Goal: Task Accomplishment & Management: Use online tool/utility

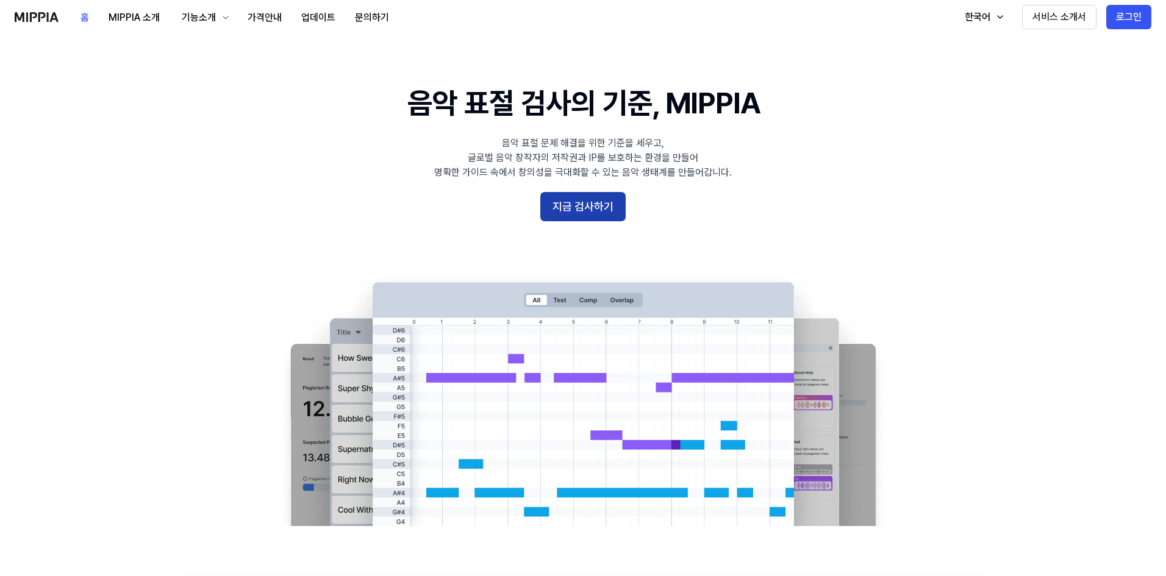
click at [579, 206] on button "지금 검사하기" at bounding box center [582, 206] width 85 height 29
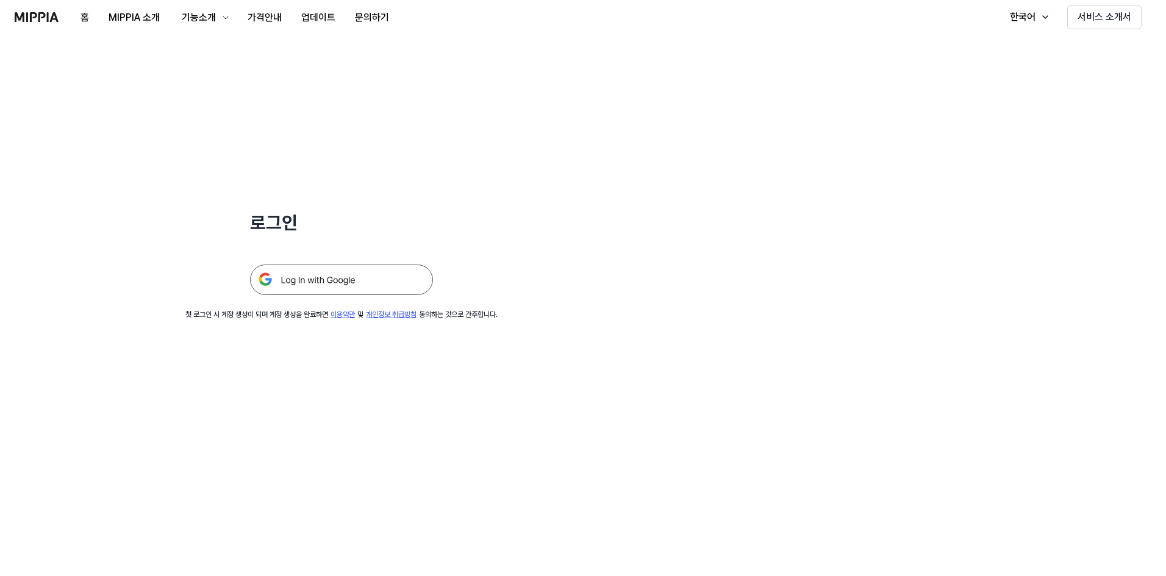
click at [390, 283] on img at bounding box center [341, 280] width 183 height 30
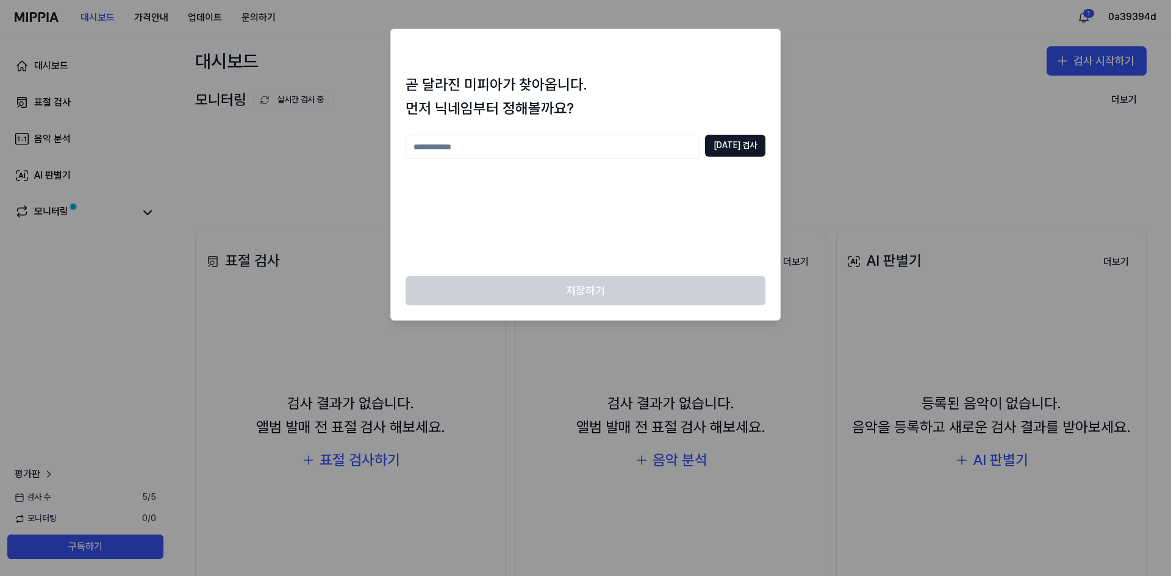
click at [534, 151] on input "text" at bounding box center [553, 147] width 295 height 24
click at [517, 150] on input "text" at bounding box center [553, 147] width 295 height 24
type input "*****"
click at [732, 148] on button "[DATE] 검사" at bounding box center [735, 146] width 60 height 22
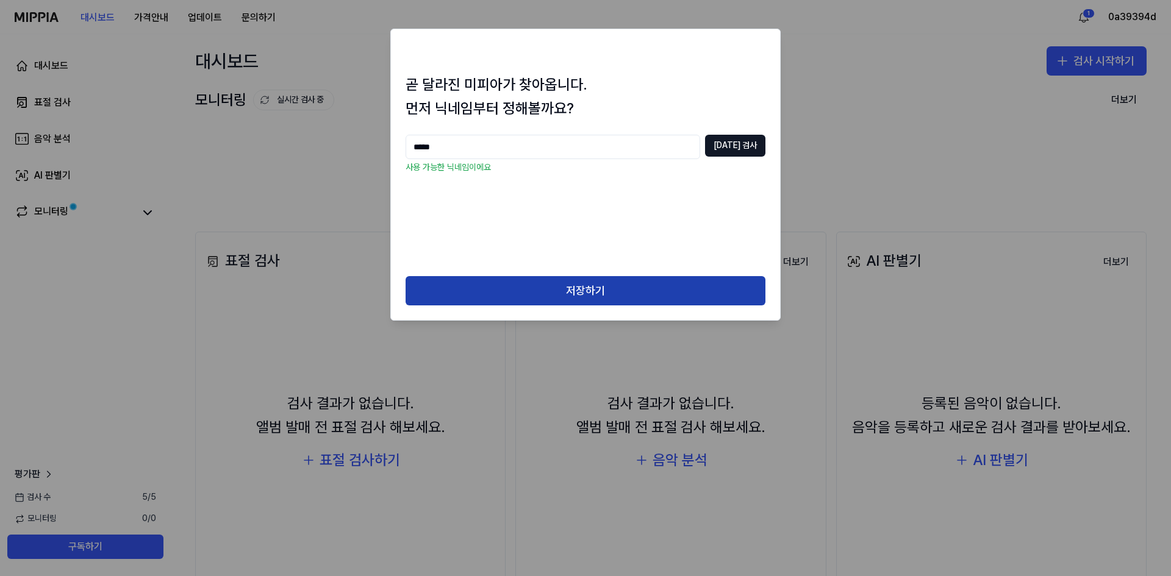
click at [562, 281] on button "저장하기" at bounding box center [586, 290] width 360 height 29
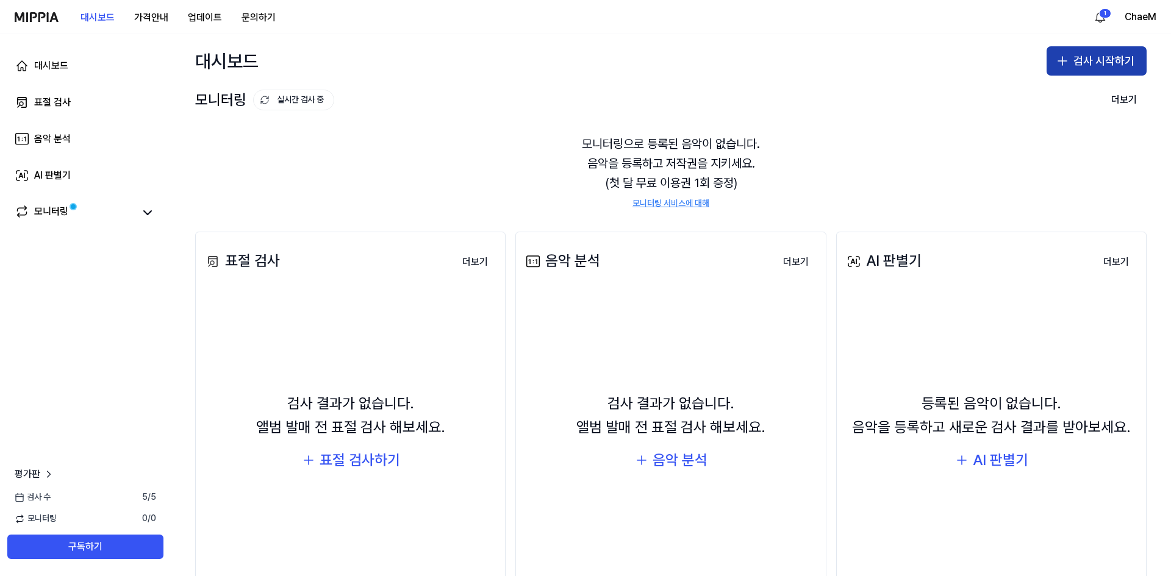
click at [1074, 71] on button "검사 시작하기" at bounding box center [1096, 60] width 100 height 29
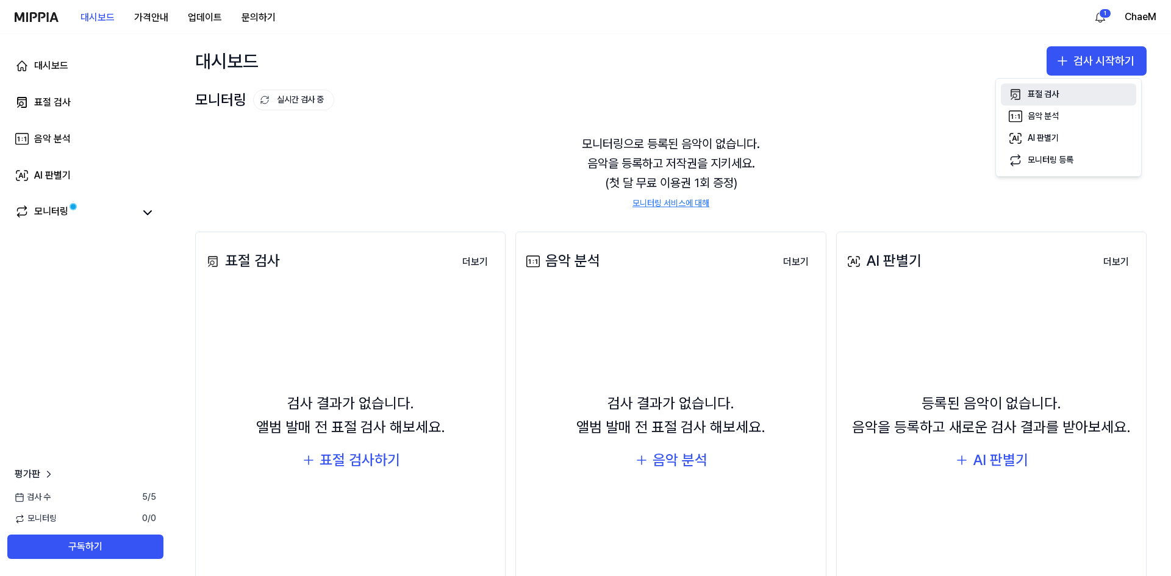
click at [1023, 102] on button "표절 검사" at bounding box center [1068, 95] width 135 height 22
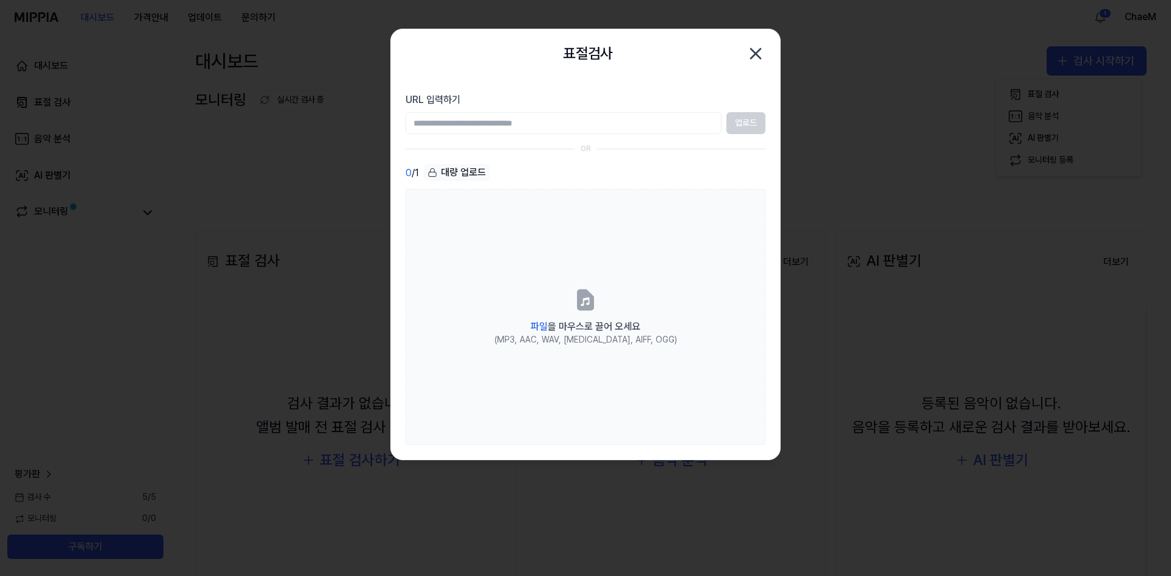
click at [503, 126] on input "URL 입력하기" at bounding box center [564, 123] width 316 height 22
click at [456, 173] on div "대량 업로드" at bounding box center [457, 172] width 66 height 17
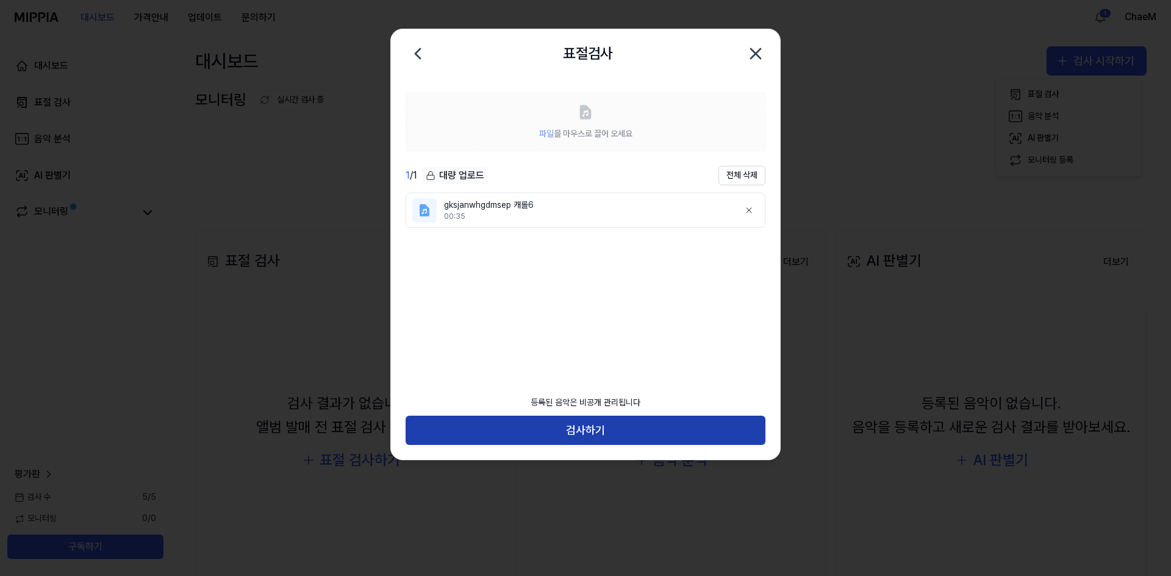
click at [608, 434] on button "검사하기" at bounding box center [586, 430] width 360 height 29
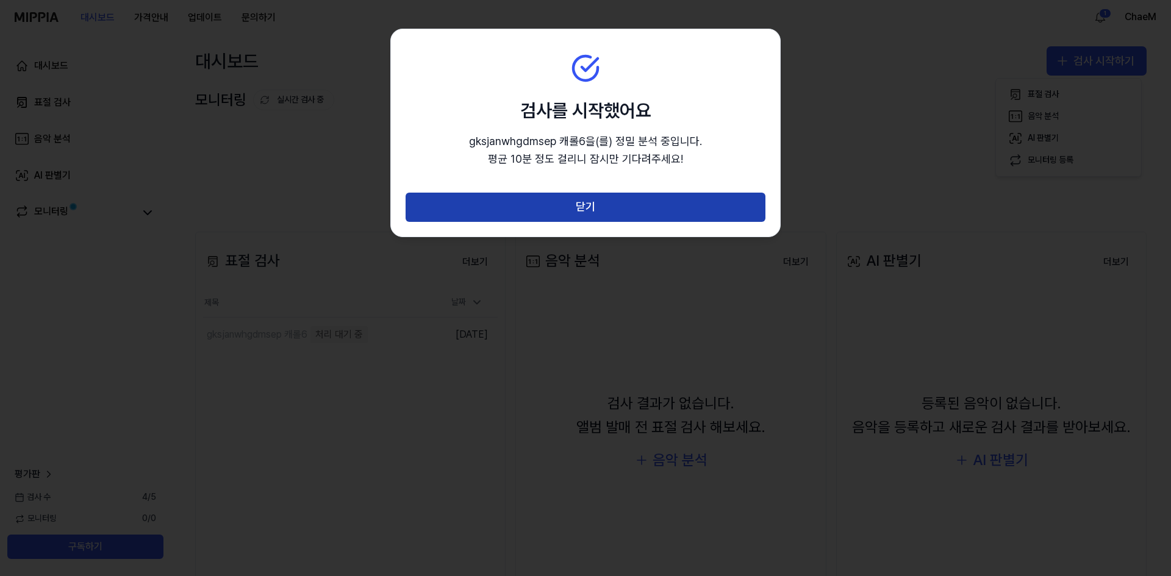
click at [613, 209] on button "닫기" at bounding box center [586, 207] width 360 height 29
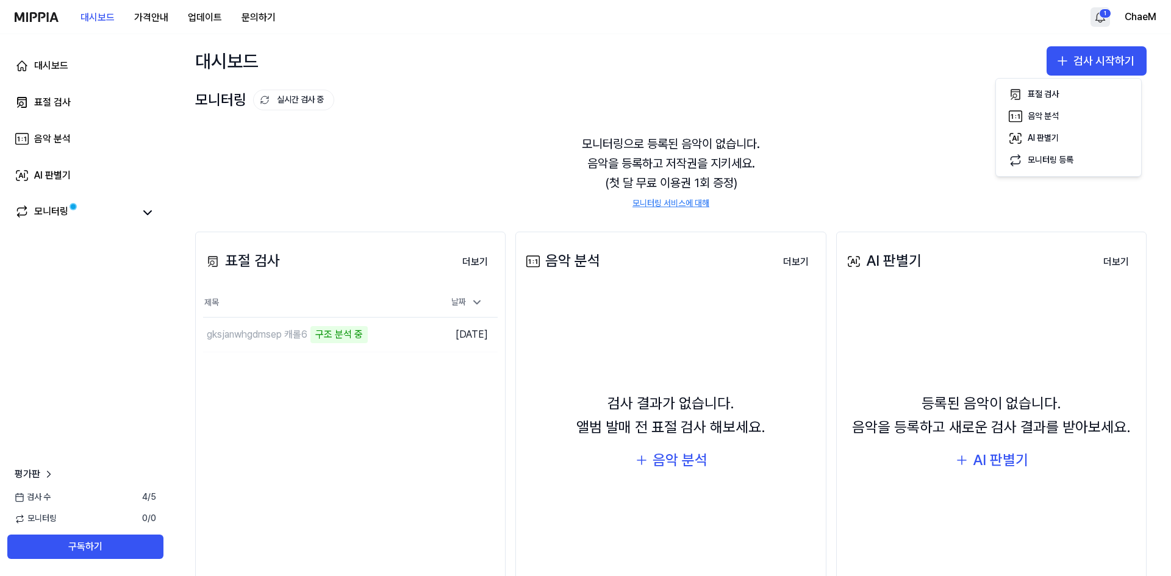
click at [1104, 20] on html "대시보드 가격안내 업데이트 문의하기 1 ChaeM 대시보드 표절 검사 음악 분석 AI 판별기 모니터링 평가판 검사 [DATE] 모니터링 0 /…" at bounding box center [585, 288] width 1171 height 576
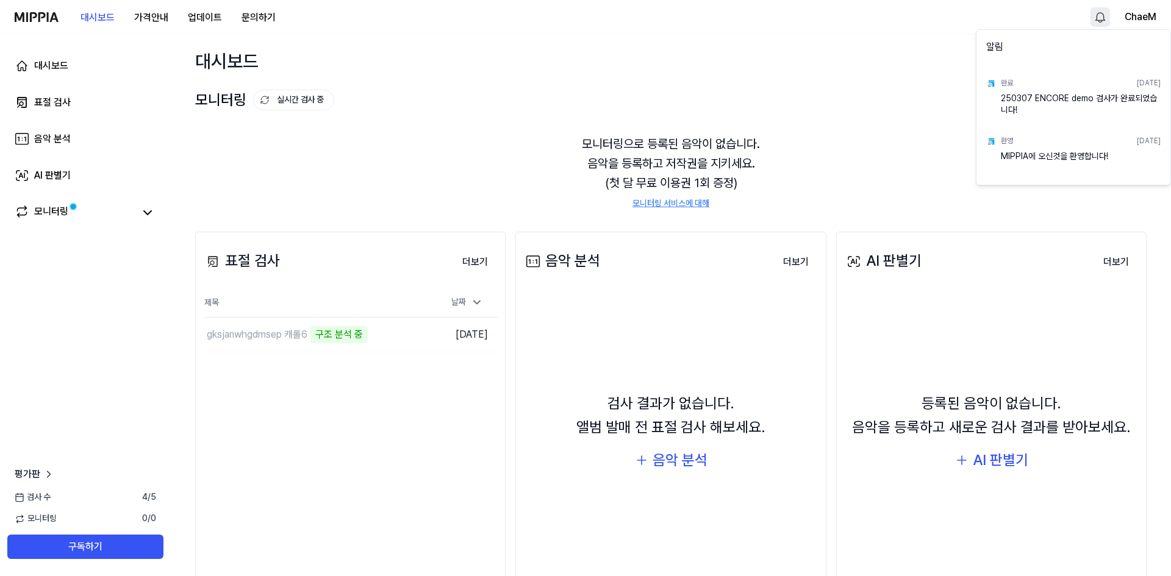
click at [995, 84] on img at bounding box center [991, 84] width 10 height 10
click at [853, 84] on html "대시보드 가격안내 업데이트 문의하기 ChaeM 대시보드 표절 검사 음악 분석 AI 판별기 모니터링 평가판 검사 [DATE] 모니터링 0 / 0…" at bounding box center [585, 288] width 1171 height 576
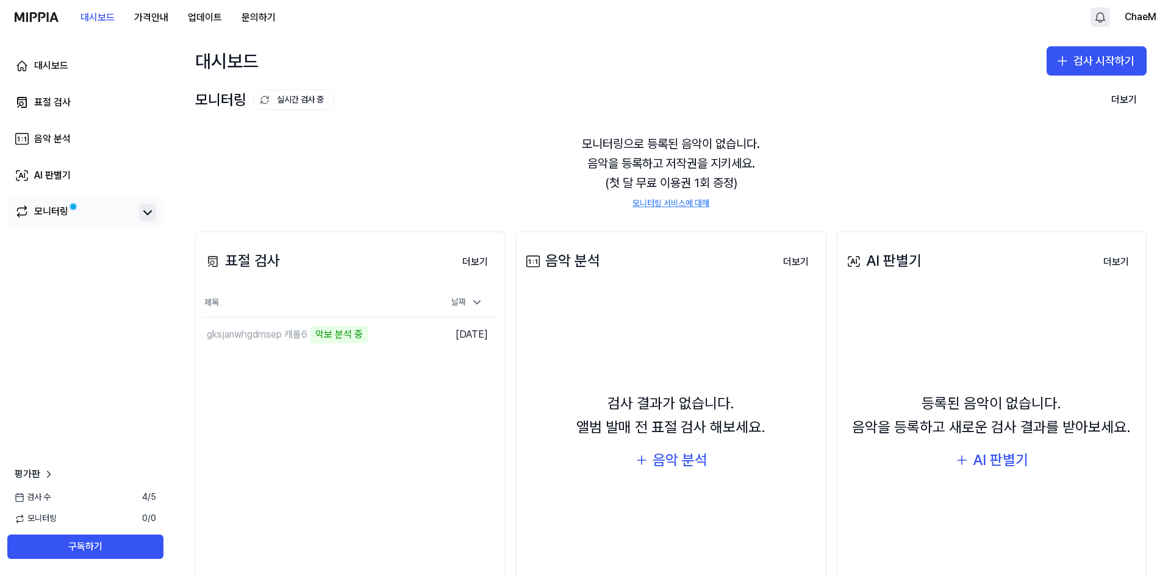
click at [146, 211] on icon at bounding box center [147, 213] width 15 height 15
click at [63, 206] on div "모니터링" at bounding box center [51, 212] width 34 height 17
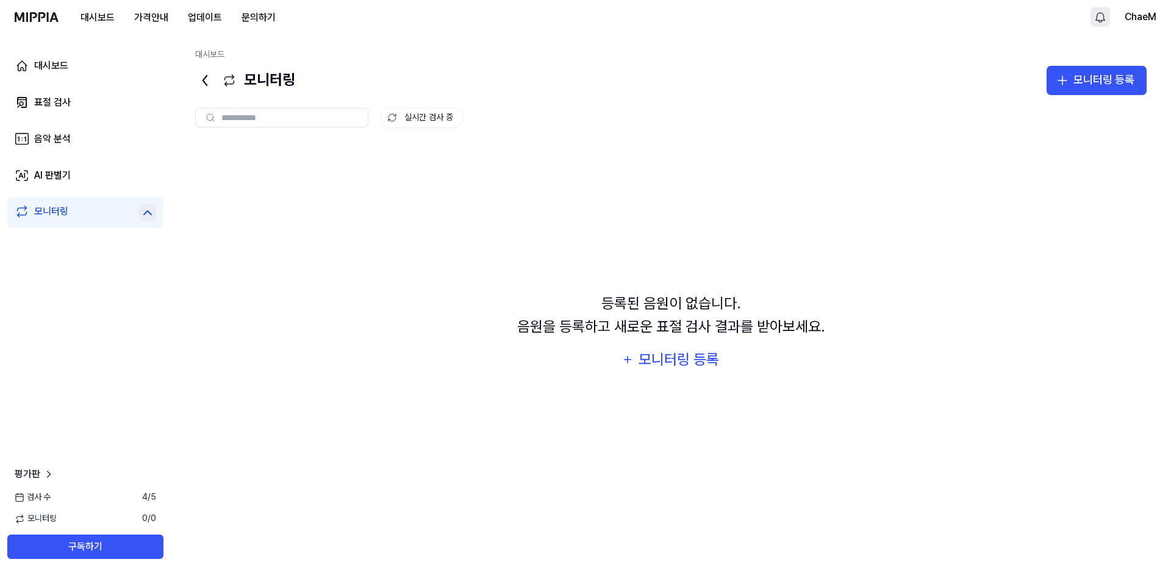
click at [209, 81] on icon at bounding box center [205, 81] width 20 height 20
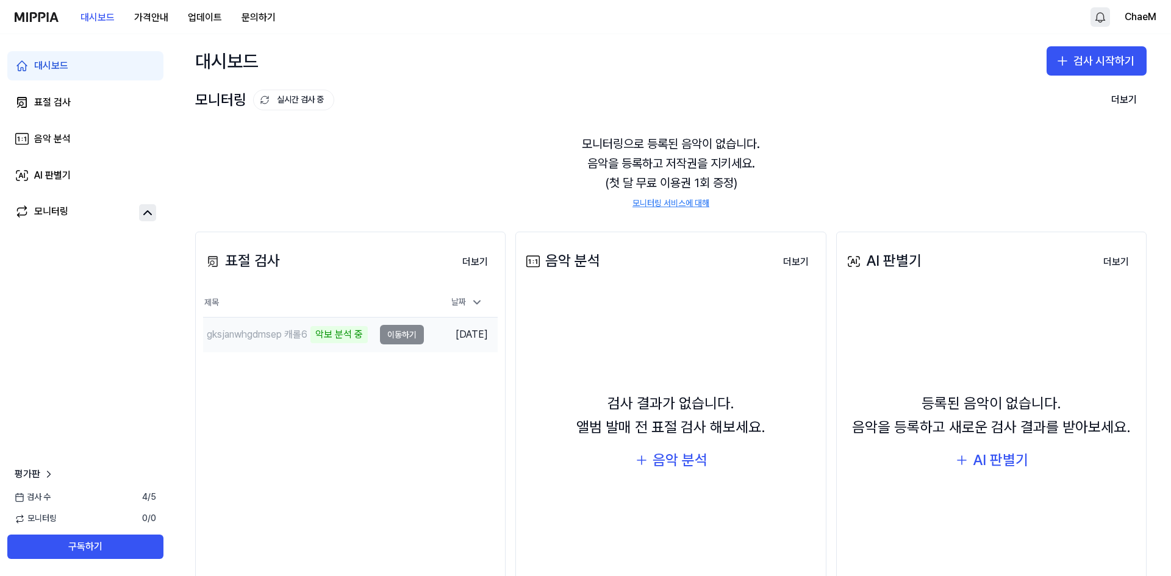
click at [408, 339] on td "gksjanwhgdmsep 캐롤6 악보 분석 중 이동하기" at bounding box center [313, 335] width 221 height 34
click at [464, 261] on button "더보기" at bounding box center [474, 262] width 45 height 24
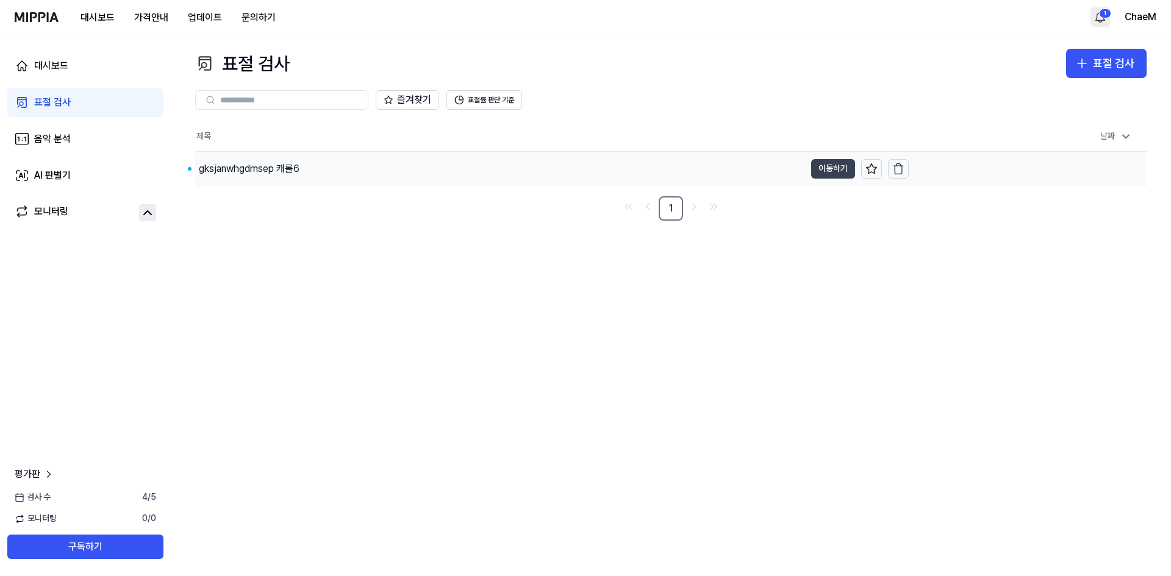
click at [823, 165] on button "이동하기" at bounding box center [833, 169] width 44 height 20
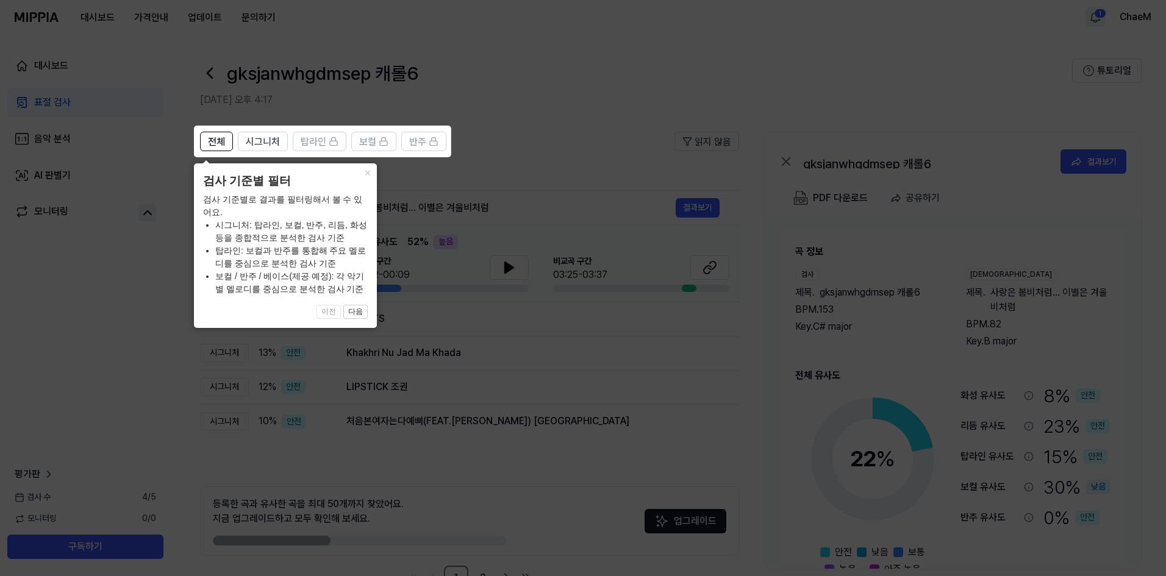
click at [427, 188] on icon at bounding box center [585, 288] width 1171 height 576
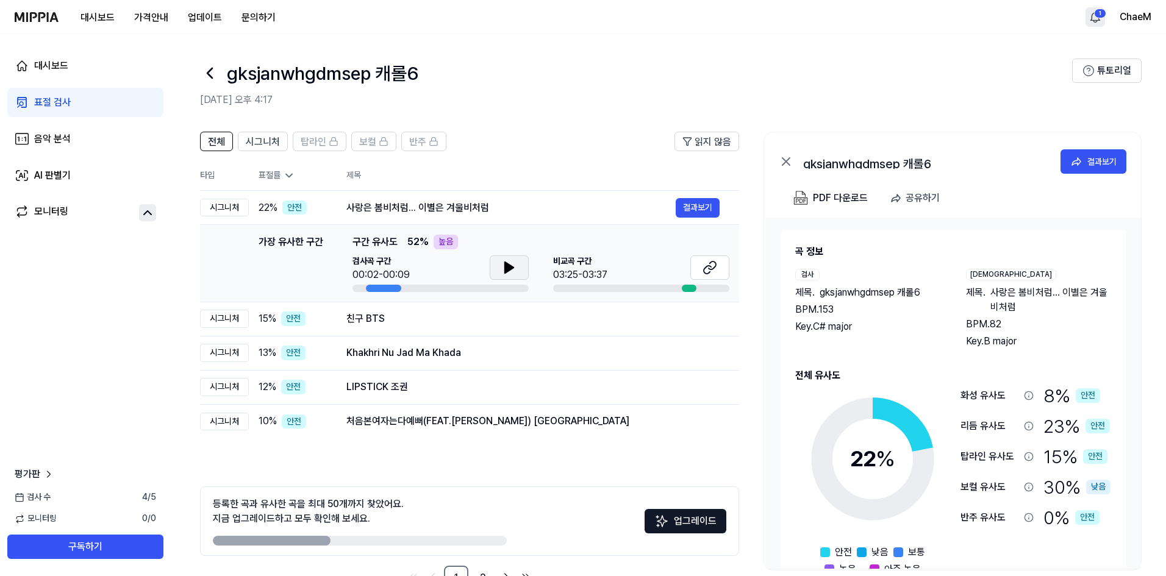
click at [495, 263] on button at bounding box center [509, 268] width 39 height 24
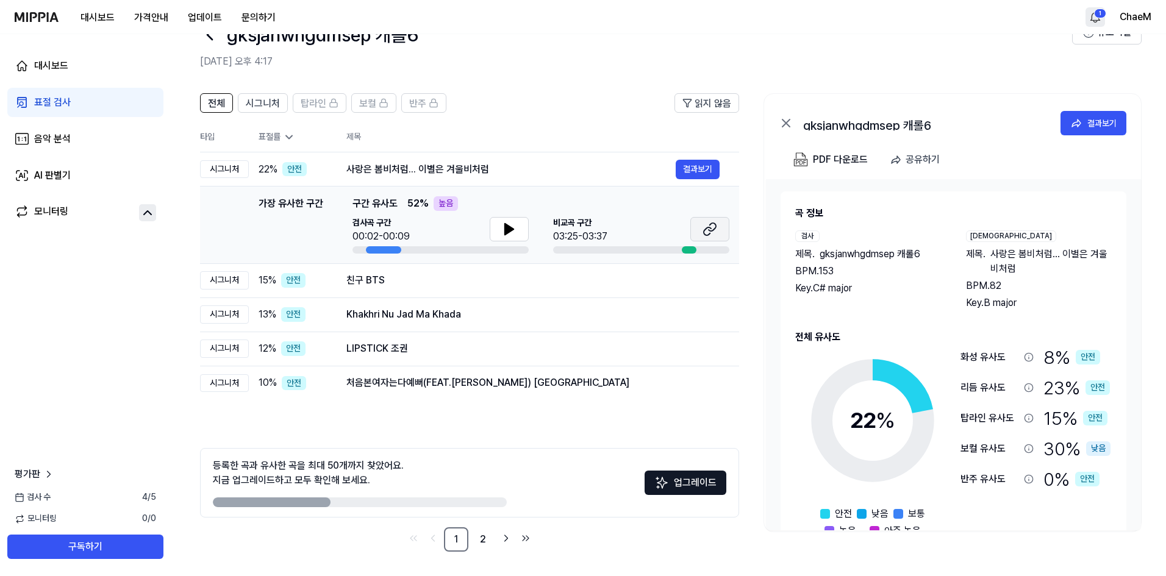
click at [692, 228] on button at bounding box center [709, 229] width 39 height 24
click at [706, 232] on icon at bounding box center [710, 229] width 15 height 15
click at [509, 229] on icon at bounding box center [509, 229] width 9 height 11
click at [509, 226] on icon at bounding box center [509, 229] width 15 height 15
click at [701, 221] on button at bounding box center [709, 229] width 39 height 24
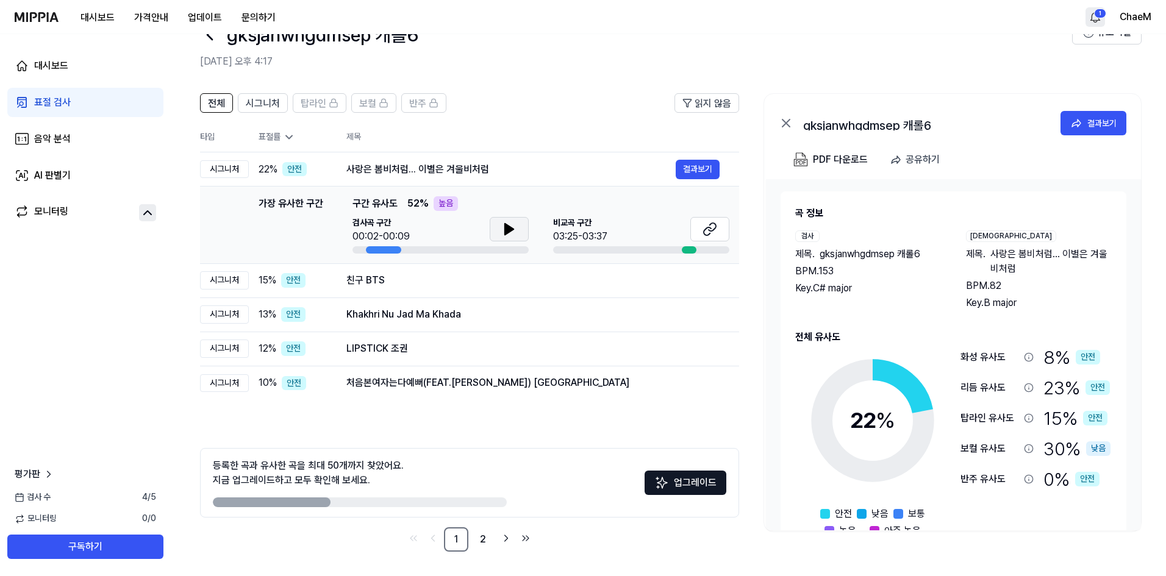
click at [504, 226] on icon at bounding box center [509, 229] width 15 height 15
click at [507, 225] on icon at bounding box center [507, 229] width 2 height 10
click at [692, 165] on button "결과보기" at bounding box center [698, 170] width 44 height 20
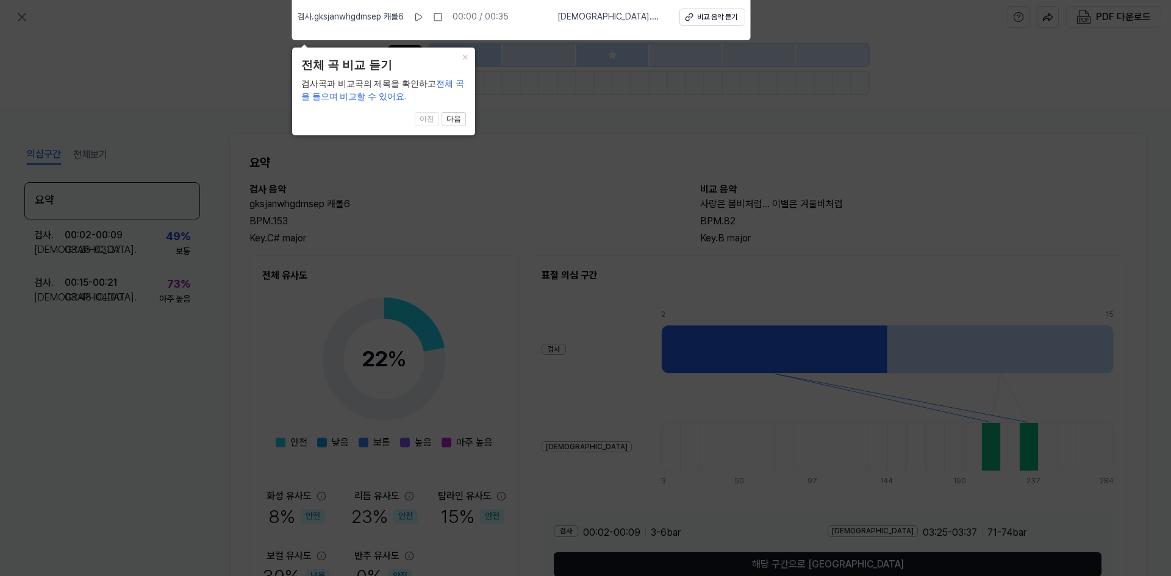
click at [484, 65] on icon at bounding box center [585, 285] width 1171 height 582
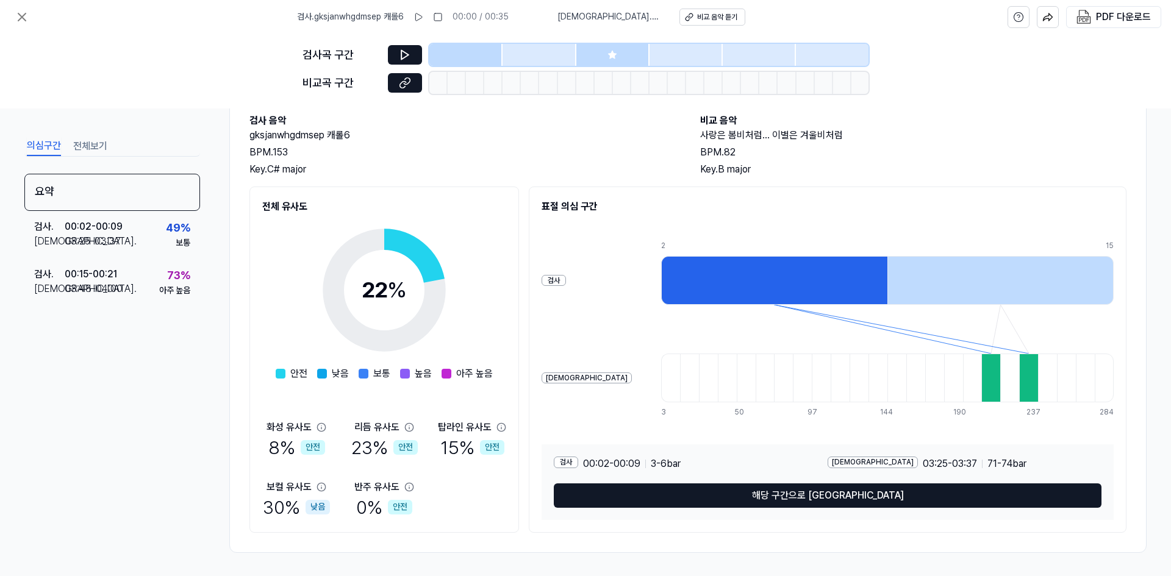
scroll to position [70, 0]
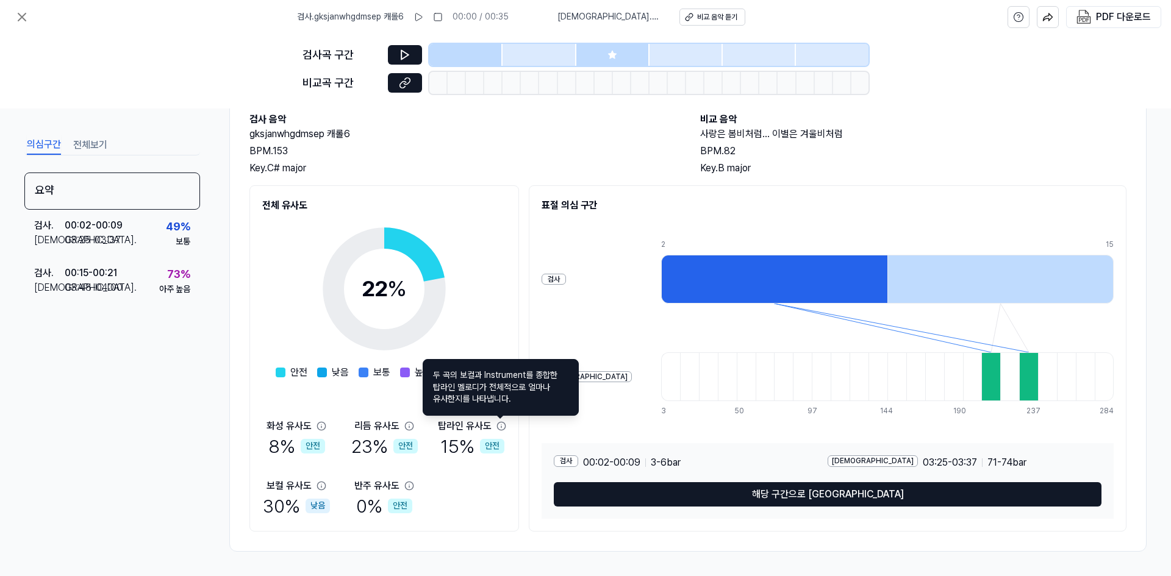
click at [501, 423] on icon at bounding box center [501, 426] width 10 height 10
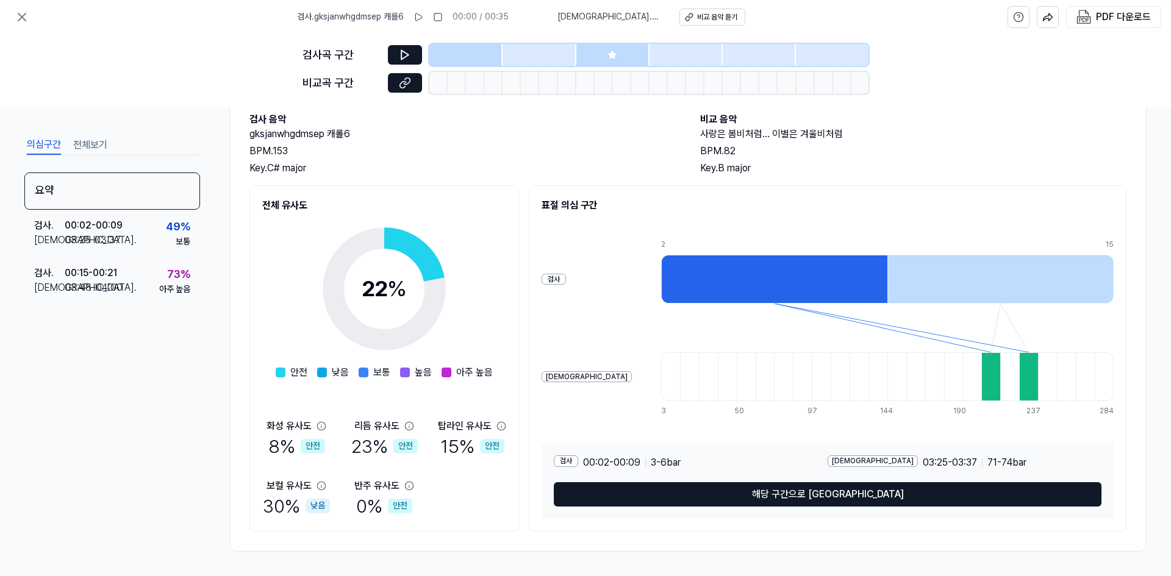
click at [501, 429] on icon at bounding box center [501, 426] width 10 height 10
click at [502, 428] on icon at bounding box center [501, 426] width 10 height 10
click at [499, 424] on icon at bounding box center [501, 426] width 10 height 10
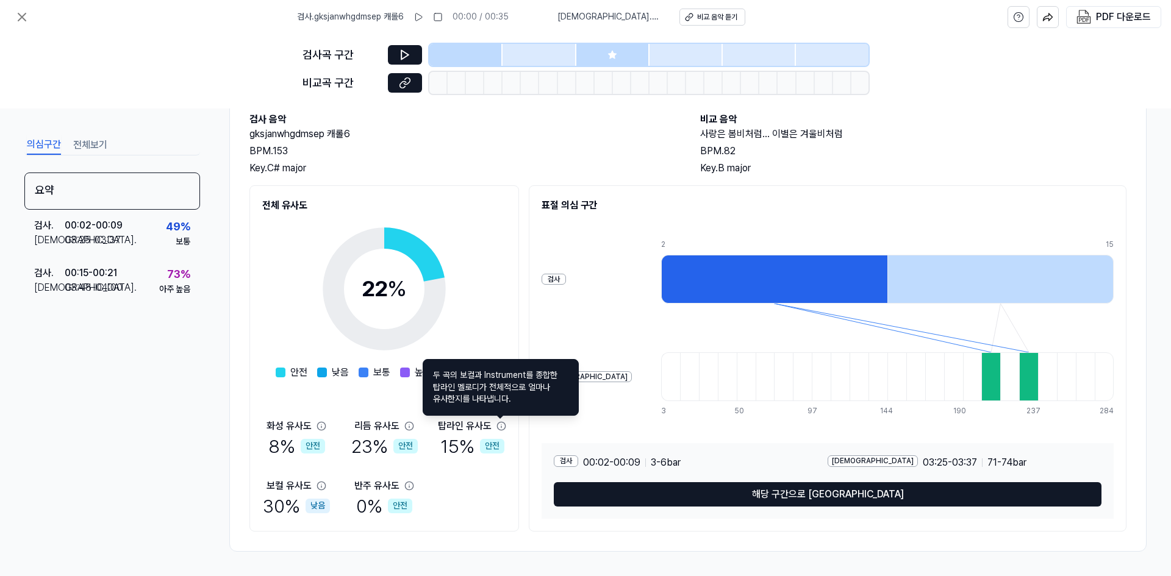
click at [513, 422] on div "전체 유사도 22 % 안전 낮음 보통 높음 아주 높음 화성 유사도 8 % 안전 리듬 유사도 23 % 안전 탑라인 유사도 15 % 안전 보컬 유…" at bounding box center [384, 358] width 270 height 346
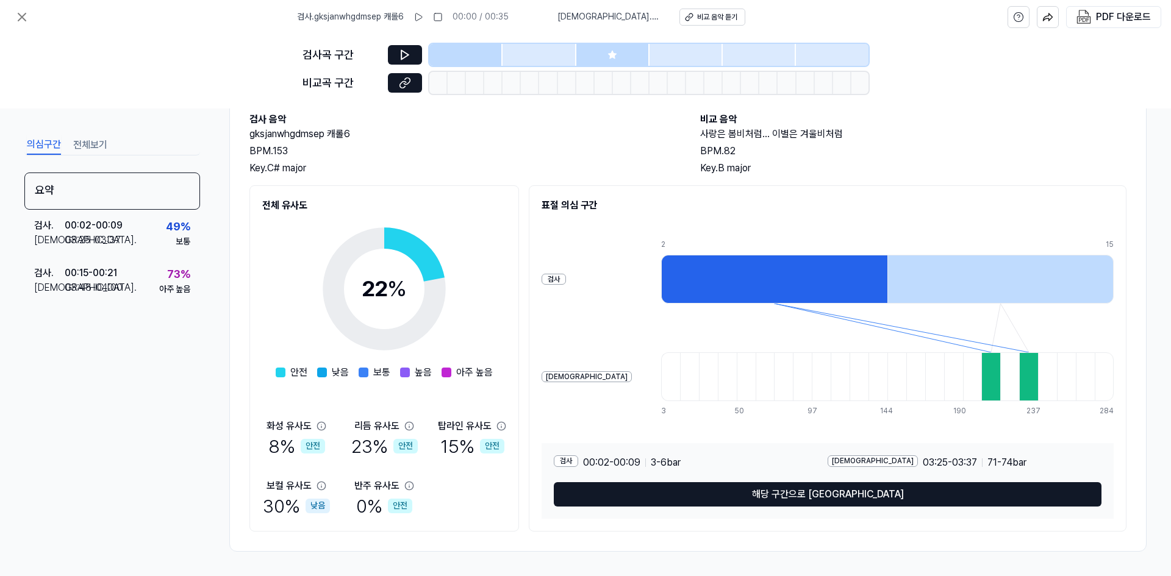
click at [412, 427] on icon at bounding box center [409, 426] width 10 height 10
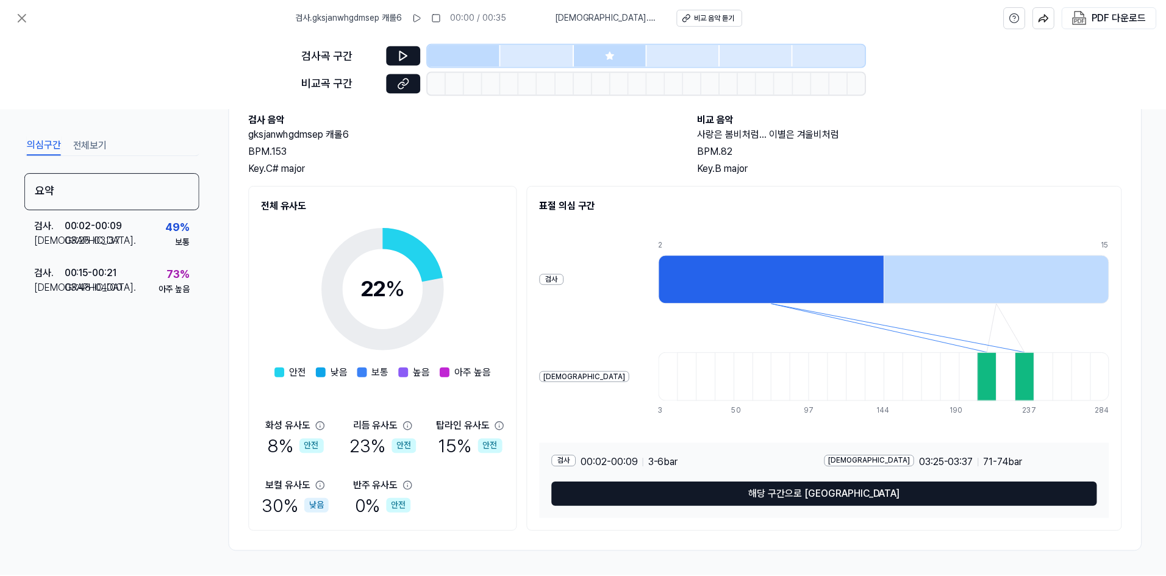
scroll to position [38, 0]
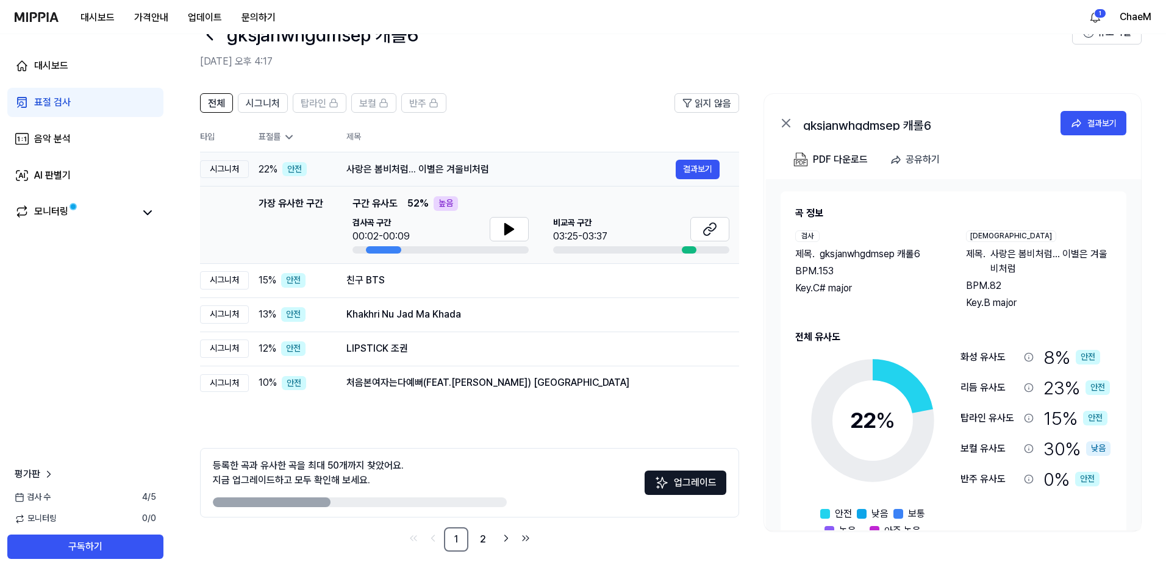
click at [489, 160] on div "사랑은 봄비처럼... 이별은 겨울비처럼 결과보기" at bounding box center [532, 170] width 373 height 20
click at [507, 145] on th "제목" at bounding box center [542, 137] width 393 height 29
click at [296, 223] on div "가장 유사한 구간" at bounding box center [291, 224] width 65 height 57
click at [321, 202] on div "가장 유사한 구간" at bounding box center [291, 224] width 65 height 57
click at [385, 279] on div "친구 BTS" at bounding box center [510, 280] width 329 height 15
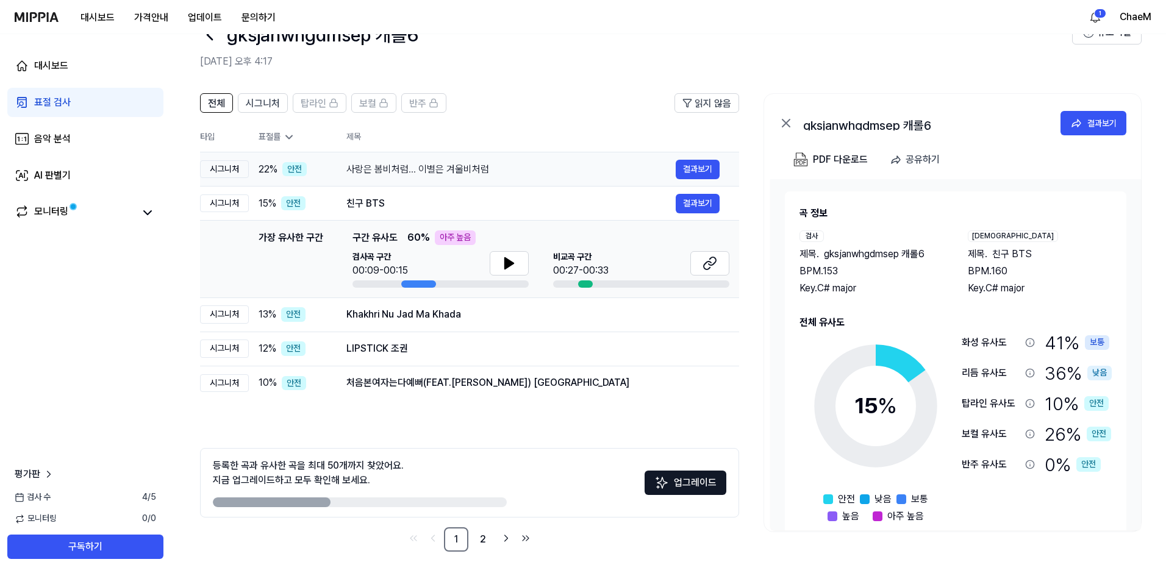
click at [515, 178] on div "사랑은 봄비처럼... 이별은 겨울비처럼 결과보기" at bounding box center [532, 170] width 373 height 20
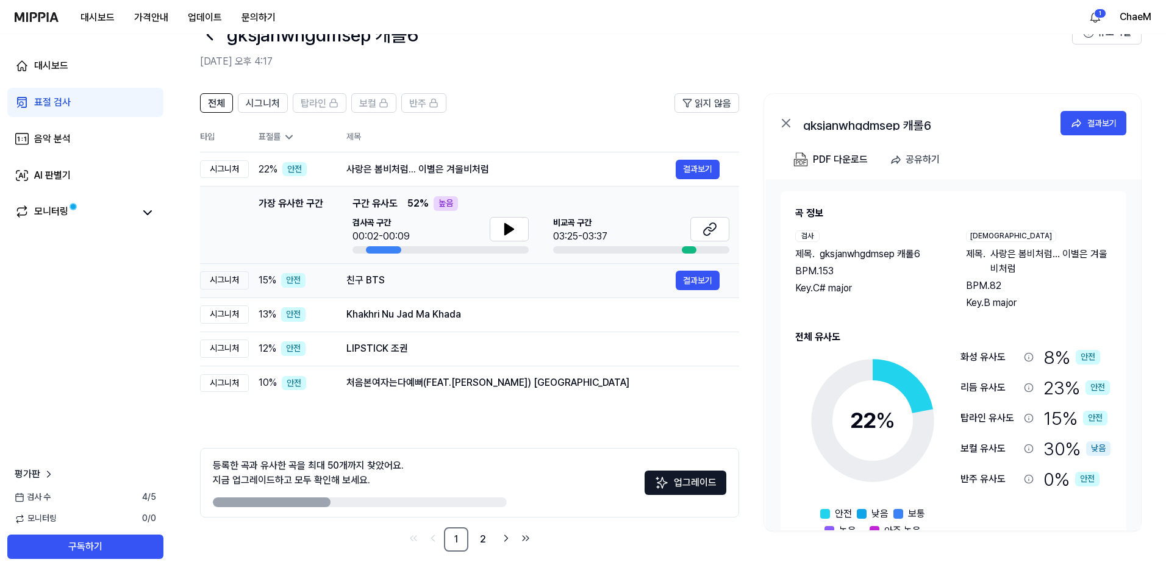
click at [473, 290] on div "친구 BTS 결과보기" at bounding box center [532, 281] width 373 height 20
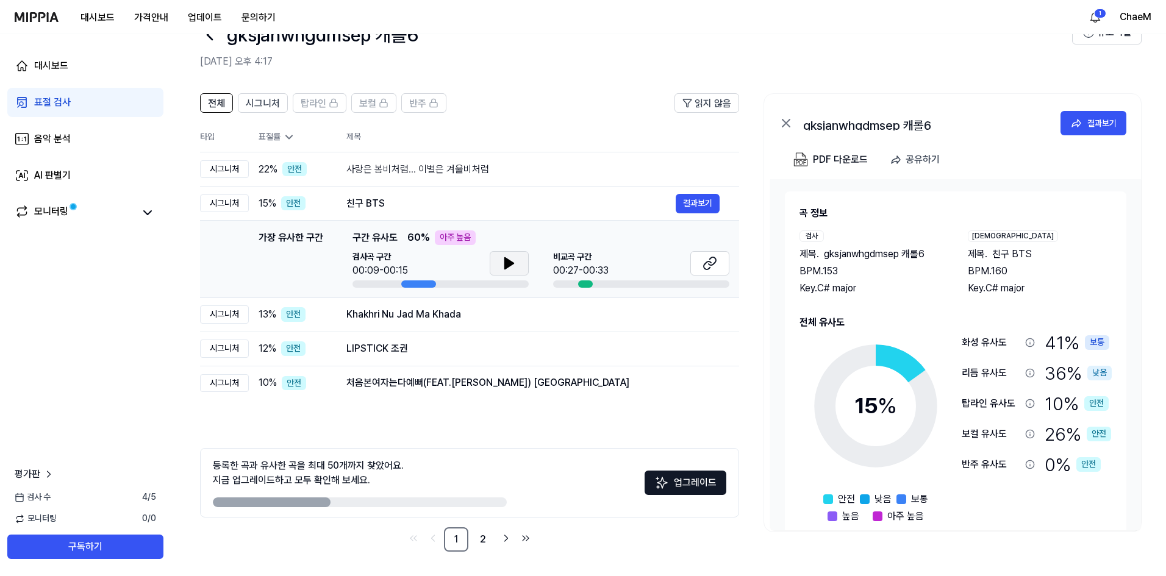
click at [497, 264] on button at bounding box center [509, 263] width 39 height 24
click at [703, 266] on icon at bounding box center [710, 263] width 15 height 15
click at [516, 268] on icon at bounding box center [509, 263] width 15 height 15
click at [712, 262] on icon at bounding box center [710, 263] width 15 height 15
click at [496, 263] on button at bounding box center [509, 263] width 39 height 24
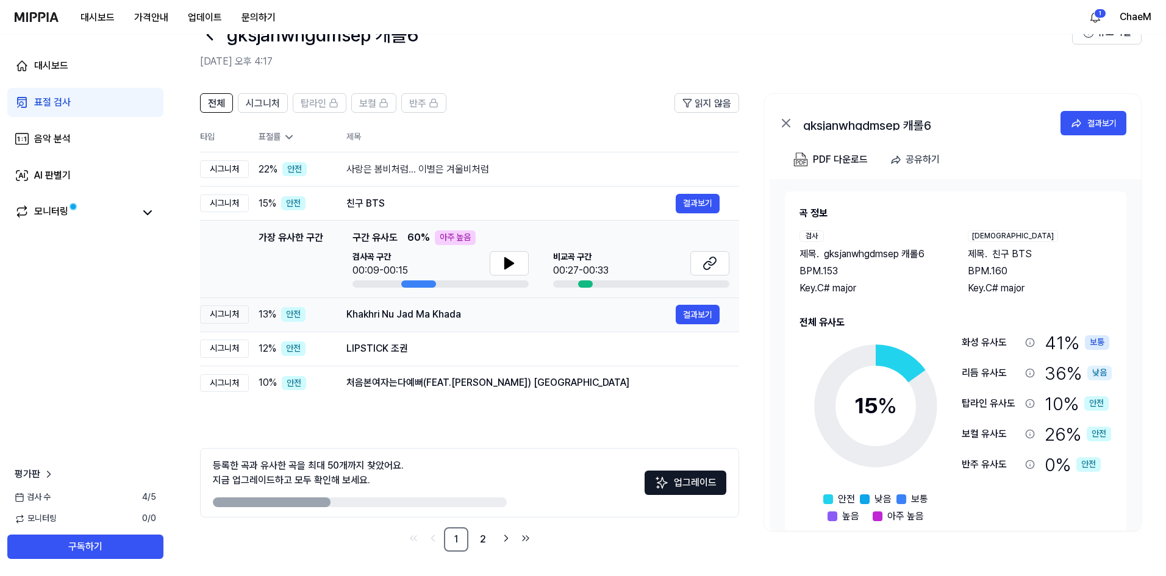
click at [320, 315] on div "13 % 안전" at bounding box center [293, 314] width 68 height 15
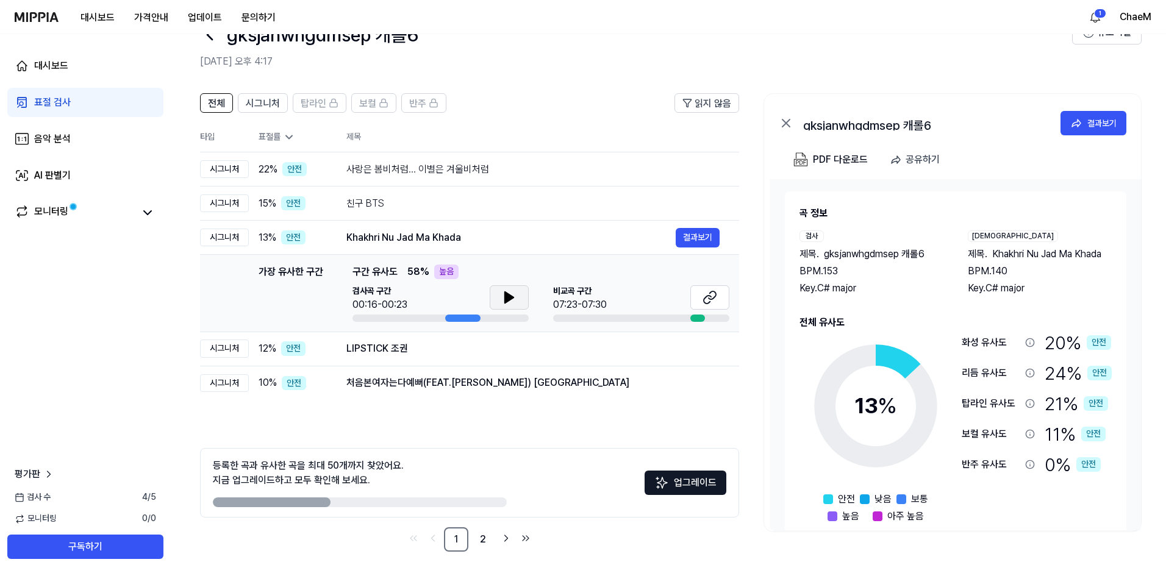
click at [512, 296] on icon at bounding box center [509, 297] width 9 height 11
click at [712, 291] on icon at bounding box center [712, 295] width 7 height 8
click at [435, 363] on td "LIPSTICK 조권 결과보기" at bounding box center [533, 349] width 412 height 34
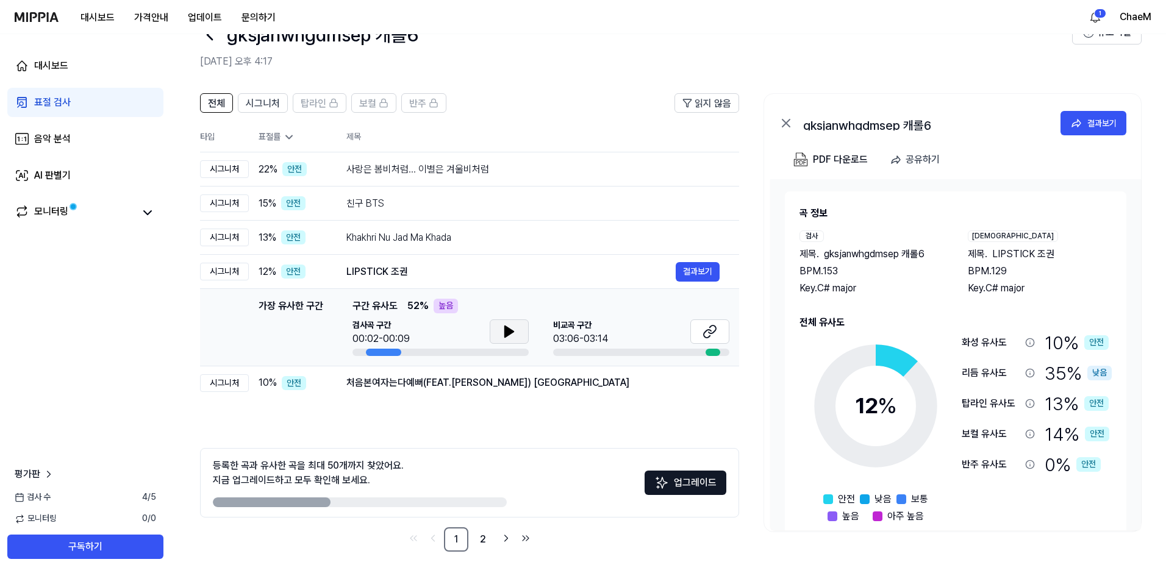
click at [506, 342] on button at bounding box center [509, 332] width 39 height 24
click at [720, 336] on button at bounding box center [709, 332] width 39 height 24
click at [315, 402] on div "전체 시그니처 탑라인 보컬 반주 읽지 않음 전체 시그니처 탑라인 보컬 반주 타입 표절률 제목 표절률 읽지 않음 시그니처 22 % 안전 사랑은 …" at bounding box center [469, 322] width 539 height 459
click at [341, 387] on td "처음본여자는다예뻐(FEAT.[PERSON_NAME]) BABYLON 결과보기" at bounding box center [533, 383] width 412 height 34
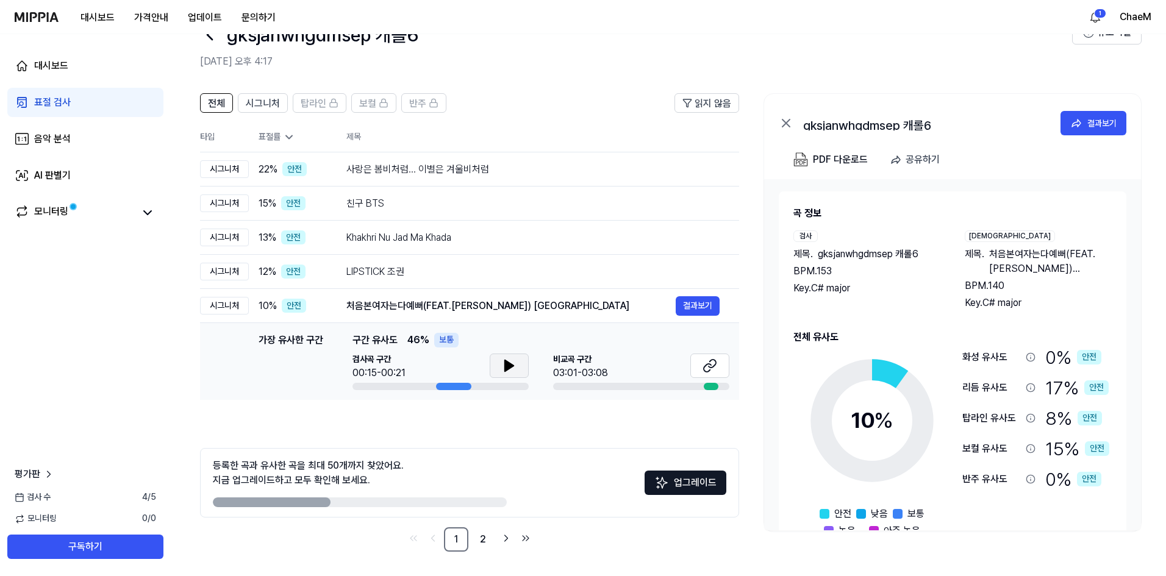
click at [507, 360] on icon at bounding box center [509, 366] width 15 height 15
click at [715, 367] on icon at bounding box center [710, 366] width 15 height 15
click at [517, 372] on button at bounding box center [509, 366] width 39 height 24
click at [373, 175] on div "사랑은 봄비처럼... 이별은 겨울비처럼" at bounding box center [510, 169] width 329 height 15
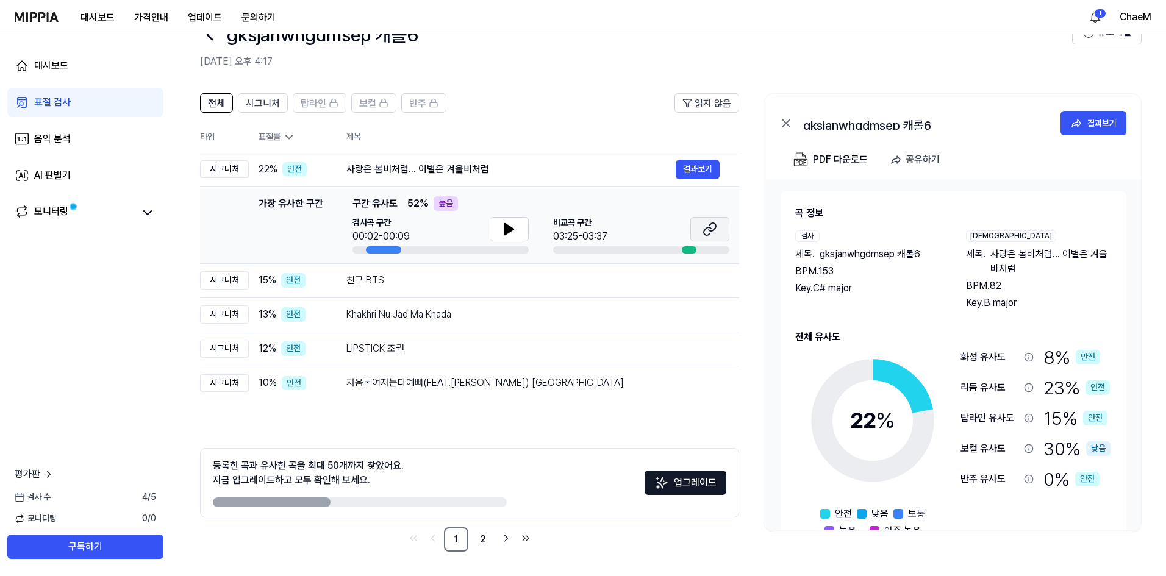
click at [704, 224] on icon at bounding box center [710, 229] width 15 height 15
click at [502, 234] on icon at bounding box center [509, 229] width 15 height 15
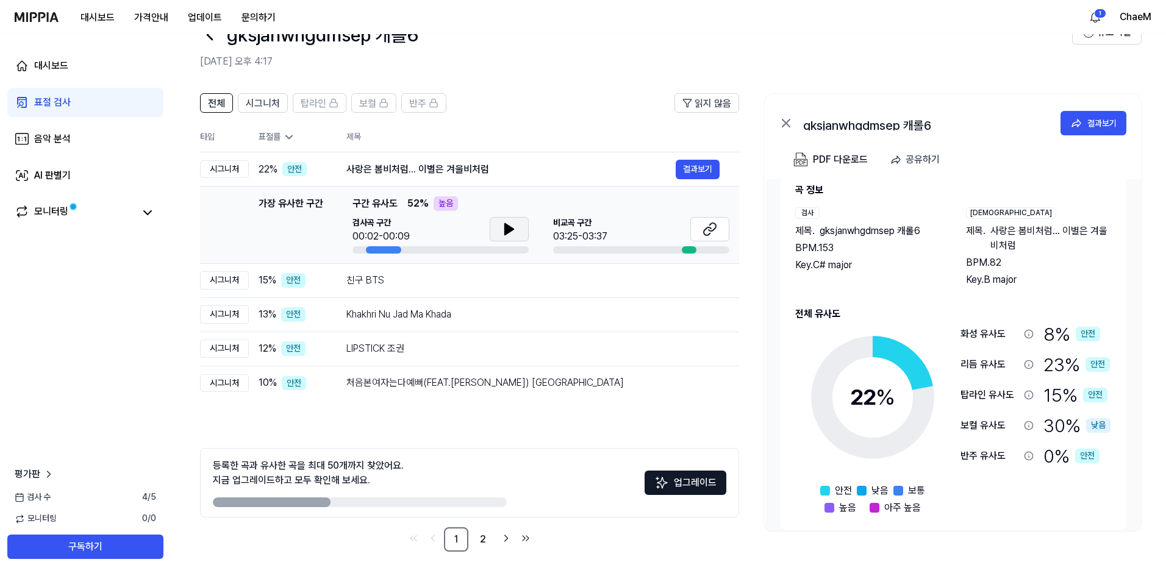
scroll to position [35, 0]
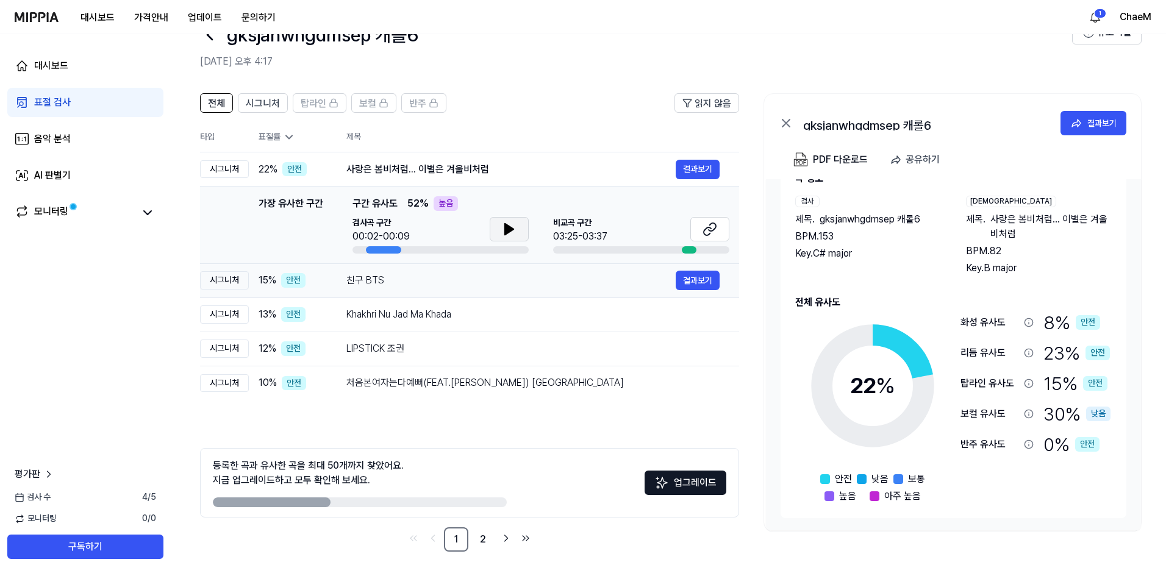
click at [508, 278] on div "친구 BTS" at bounding box center [510, 280] width 329 height 15
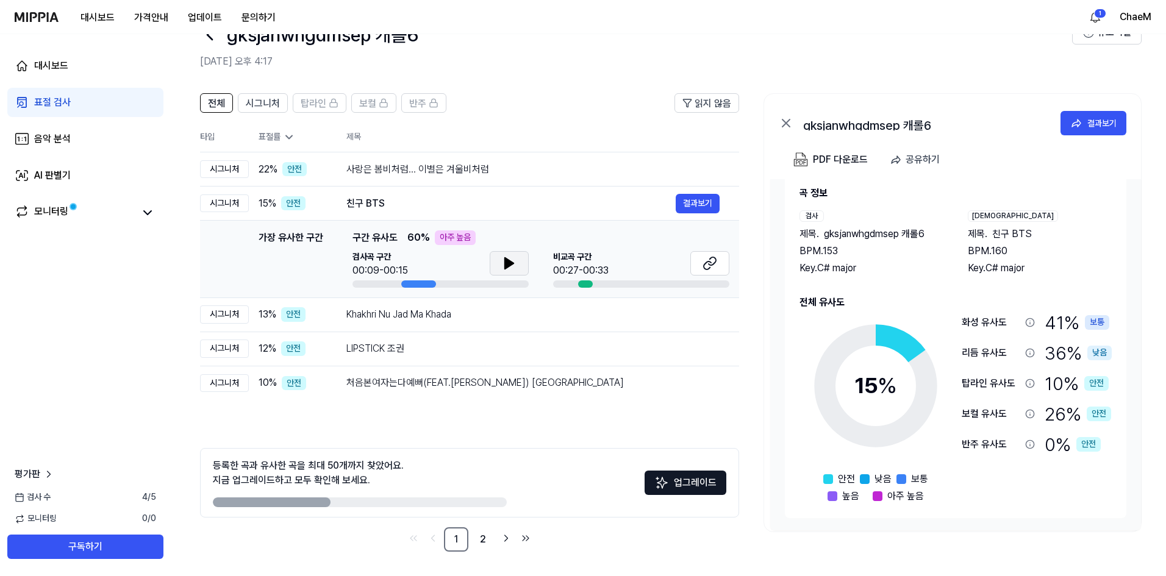
click at [503, 267] on icon at bounding box center [509, 263] width 15 height 15
click at [714, 263] on icon at bounding box center [712, 261] width 7 height 8
click at [442, 324] on div "Khakhri Nu Jad Ma Khada 결과보기" at bounding box center [532, 315] width 373 height 20
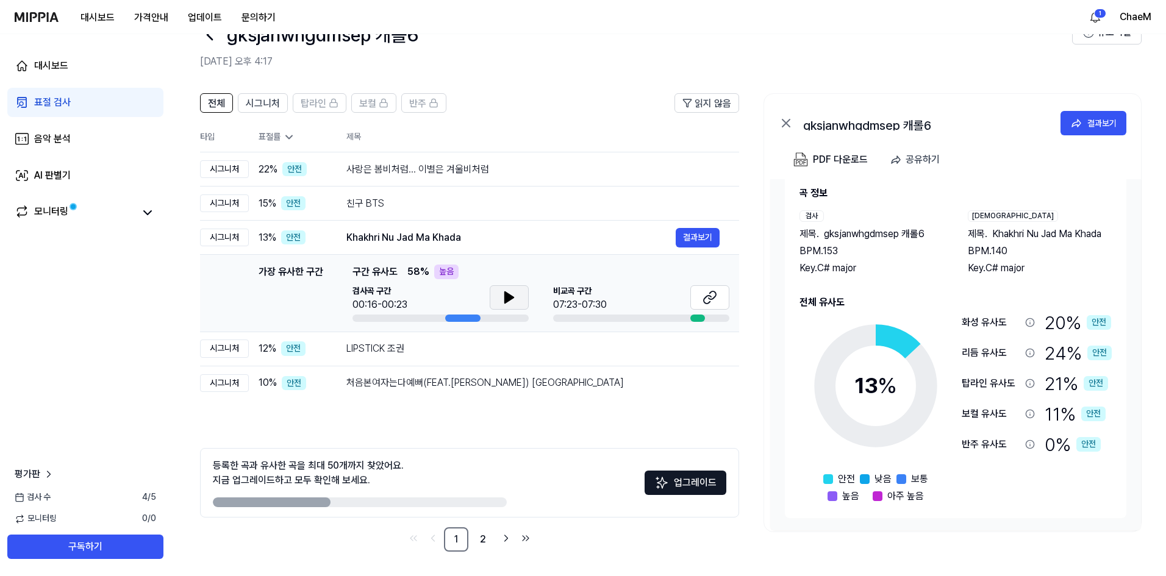
click at [498, 292] on button at bounding box center [509, 297] width 39 height 24
click at [513, 308] on button at bounding box center [509, 297] width 39 height 24
click at [483, 390] on div "처음본여자는다예뻐(FEAT.[PERSON_NAME]) [GEOGRAPHIC_DATA]" at bounding box center [510, 383] width 329 height 15
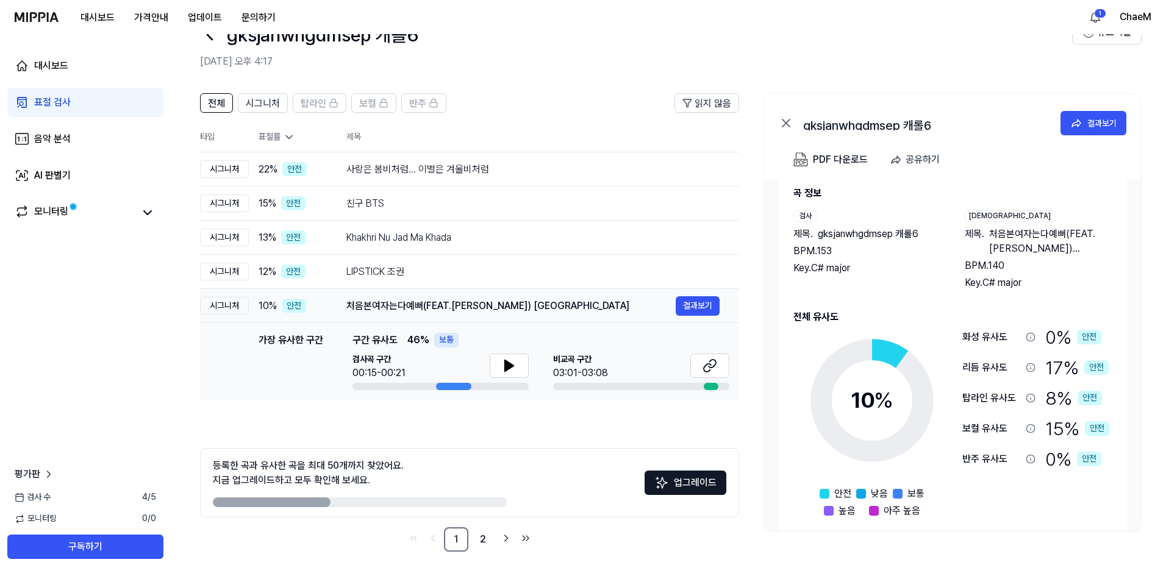
scroll to position [35, 0]
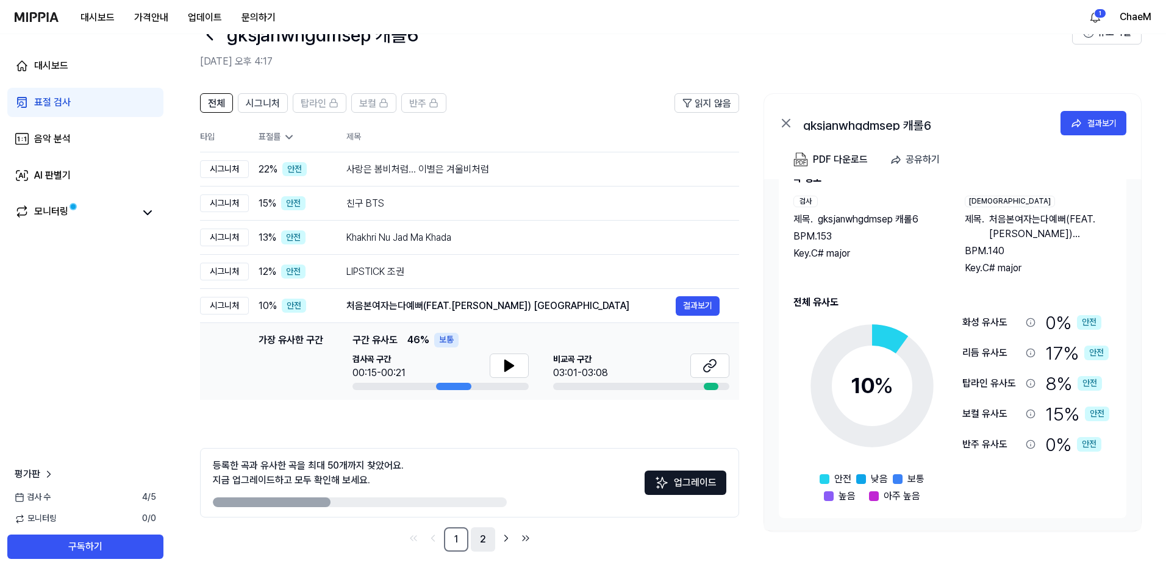
click at [485, 538] on link "2" at bounding box center [483, 539] width 24 height 24
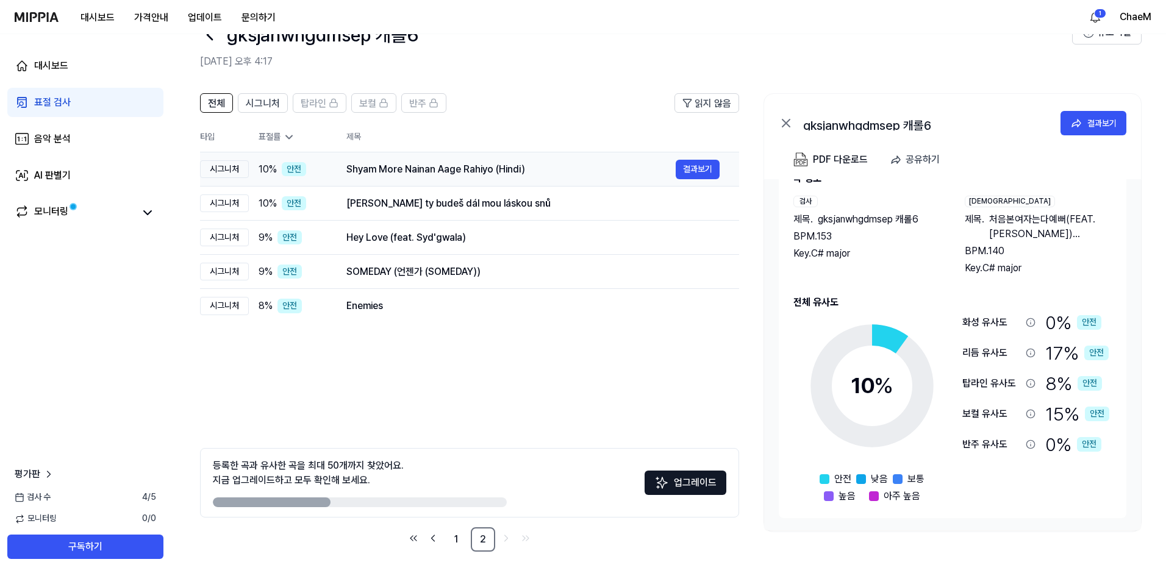
click at [500, 178] on div "Shyam More Nainan Aage Rahiyo (Hindi) 결과보기" at bounding box center [532, 170] width 373 height 20
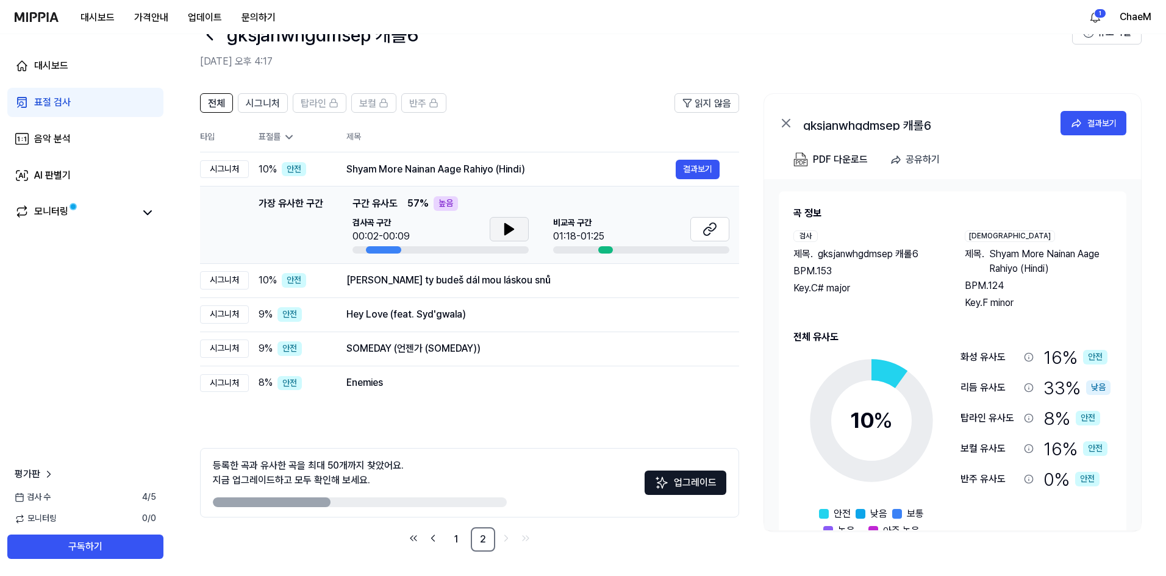
click at [501, 226] on button at bounding box center [509, 229] width 39 height 24
click at [502, 226] on icon at bounding box center [509, 229] width 15 height 15
click at [717, 226] on button at bounding box center [709, 229] width 39 height 24
click at [449, 273] on div "[PERSON_NAME] ty budeš dál mou láskou snů" at bounding box center [510, 280] width 329 height 15
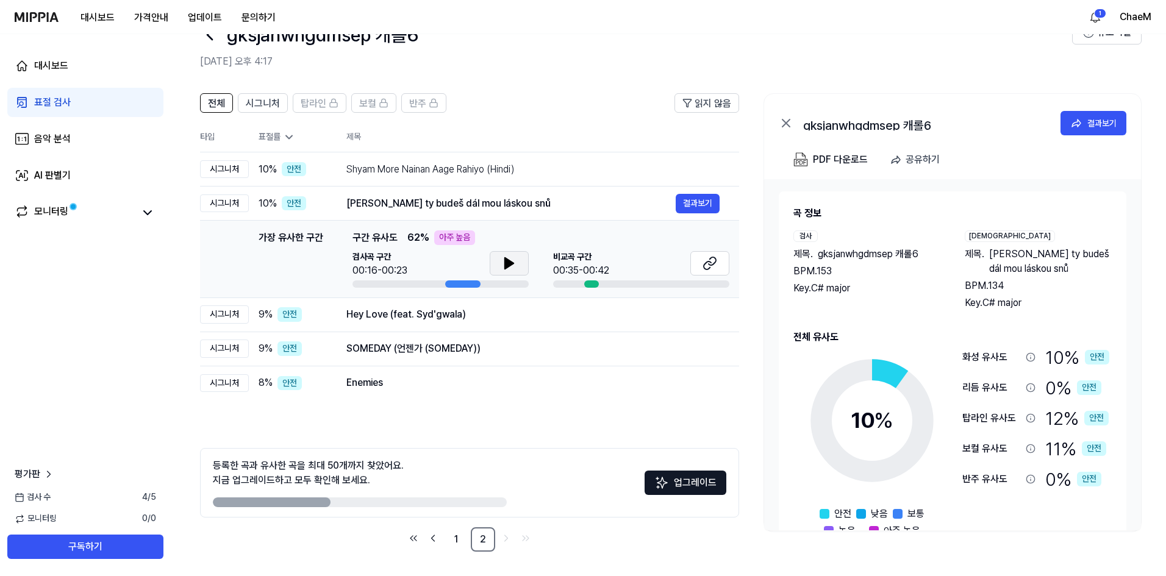
click at [502, 265] on icon at bounding box center [509, 263] width 15 height 15
click at [718, 270] on button at bounding box center [709, 263] width 39 height 24
click at [377, 300] on td "Hey Love (feat. [PERSON_NAME]'gwala) 결과보기" at bounding box center [533, 315] width 412 height 34
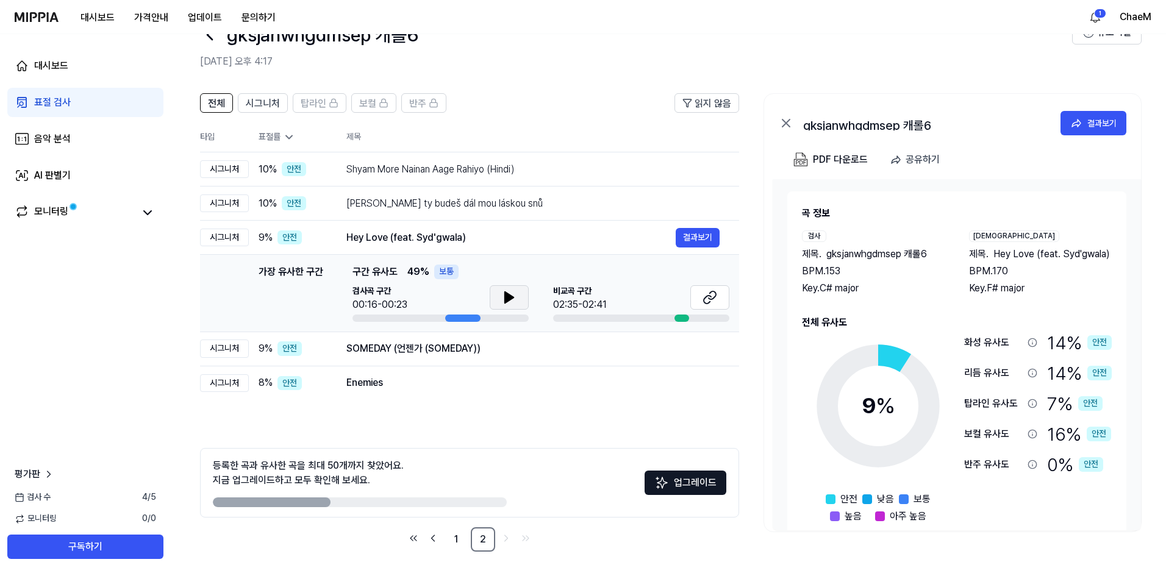
click at [497, 301] on button at bounding box center [509, 297] width 39 height 24
click at [705, 299] on icon at bounding box center [710, 297] width 15 height 15
click at [431, 367] on td "Enemies 결과보기" at bounding box center [533, 383] width 412 height 34
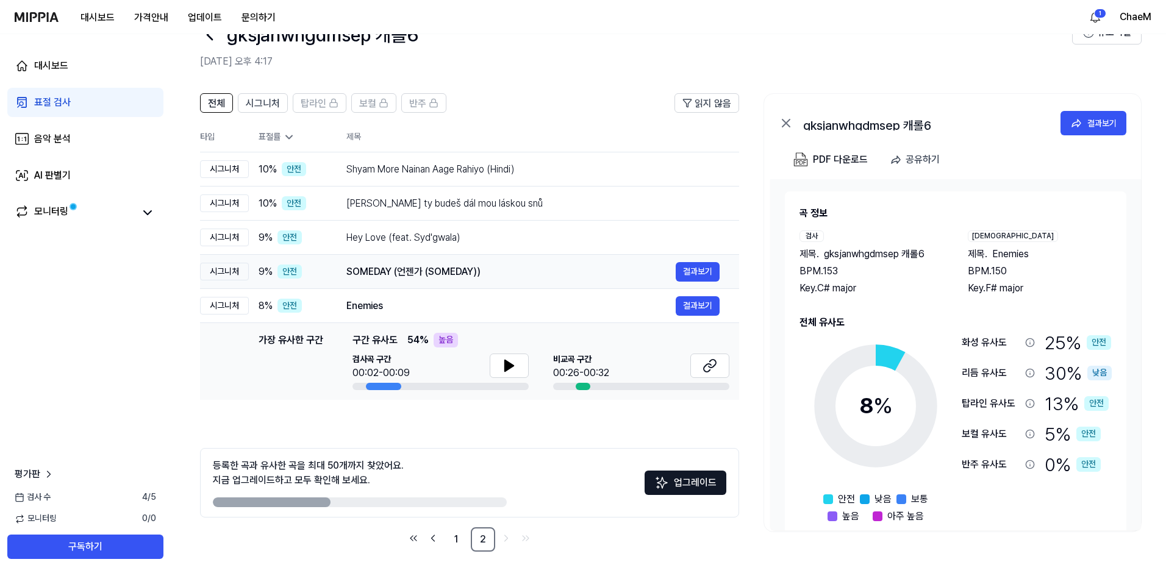
click at [452, 280] on div "SOMEDAY (언젠가 (SOMEDAY)) 결과보기" at bounding box center [532, 272] width 373 height 20
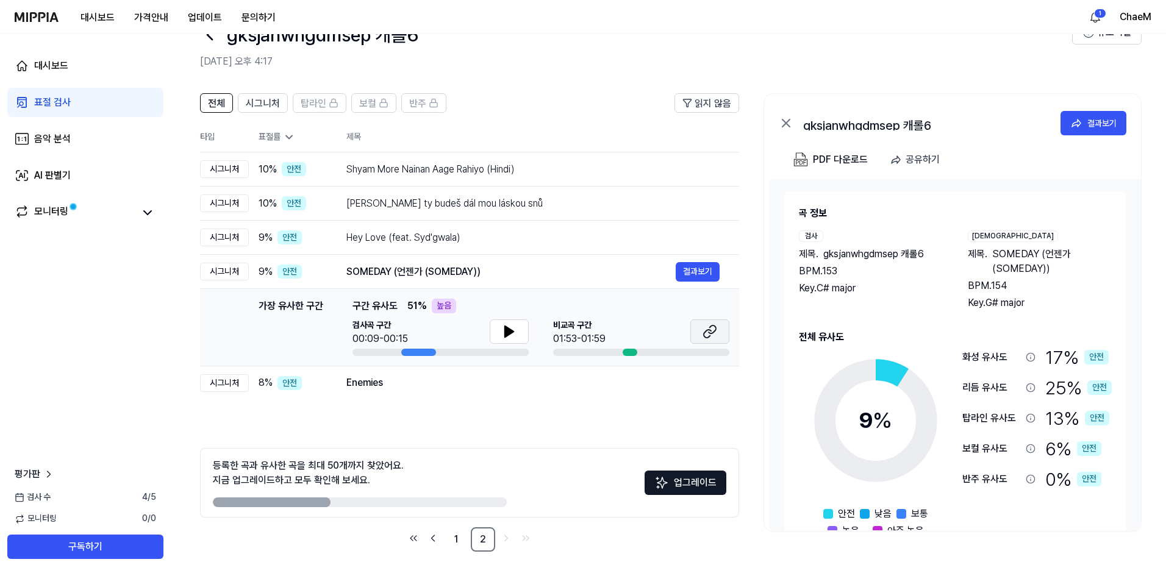
click at [712, 341] on button at bounding box center [709, 332] width 39 height 24
click at [510, 324] on button at bounding box center [509, 332] width 39 height 24
click at [513, 335] on icon at bounding box center [509, 331] width 15 height 15
click at [496, 332] on button at bounding box center [509, 332] width 39 height 24
click at [509, 331] on icon at bounding box center [509, 331] width 15 height 15
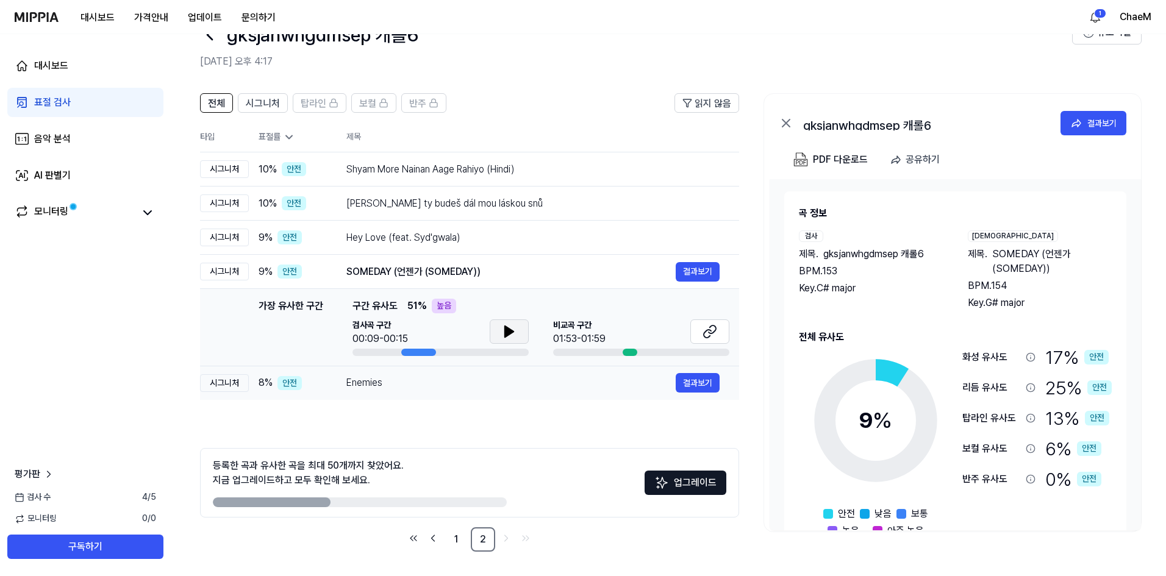
click at [434, 381] on div "Enemies" at bounding box center [510, 383] width 329 height 15
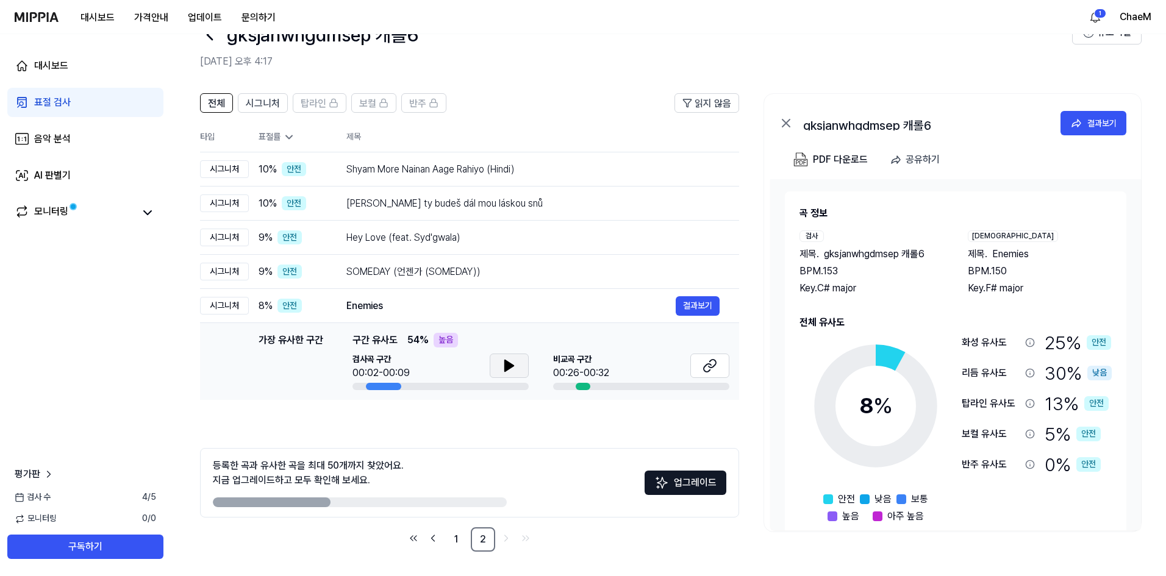
click at [509, 359] on icon at bounding box center [509, 366] width 15 height 15
click at [508, 360] on icon at bounding box center [509, 366] width 15 height 15
click at [710, 368] on icon at bounding box center [712, 364] width 7 height 8
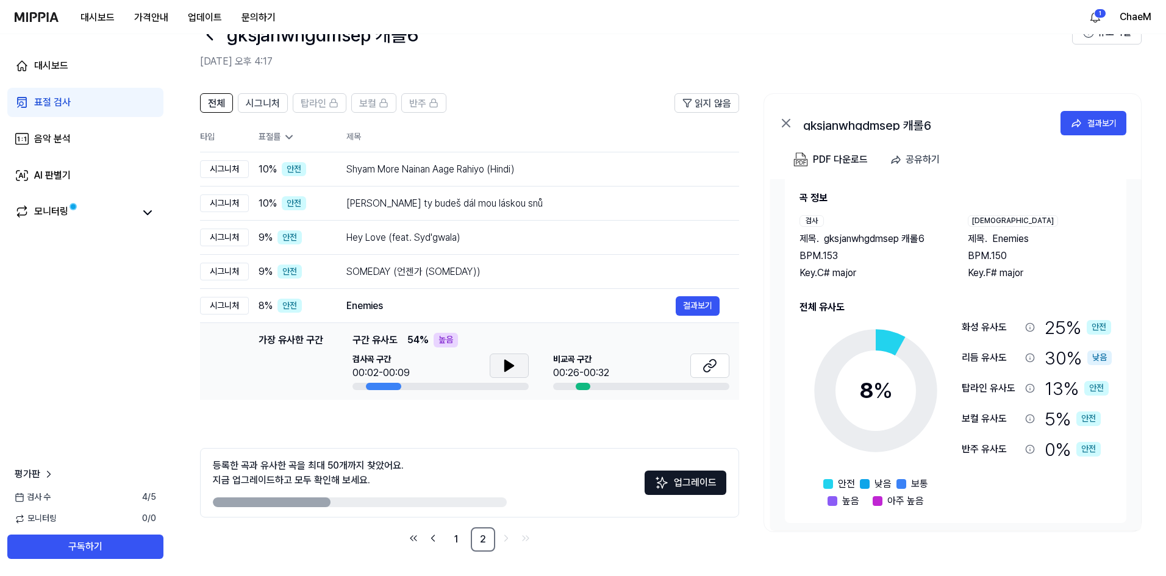
scroll to position [20, 0]
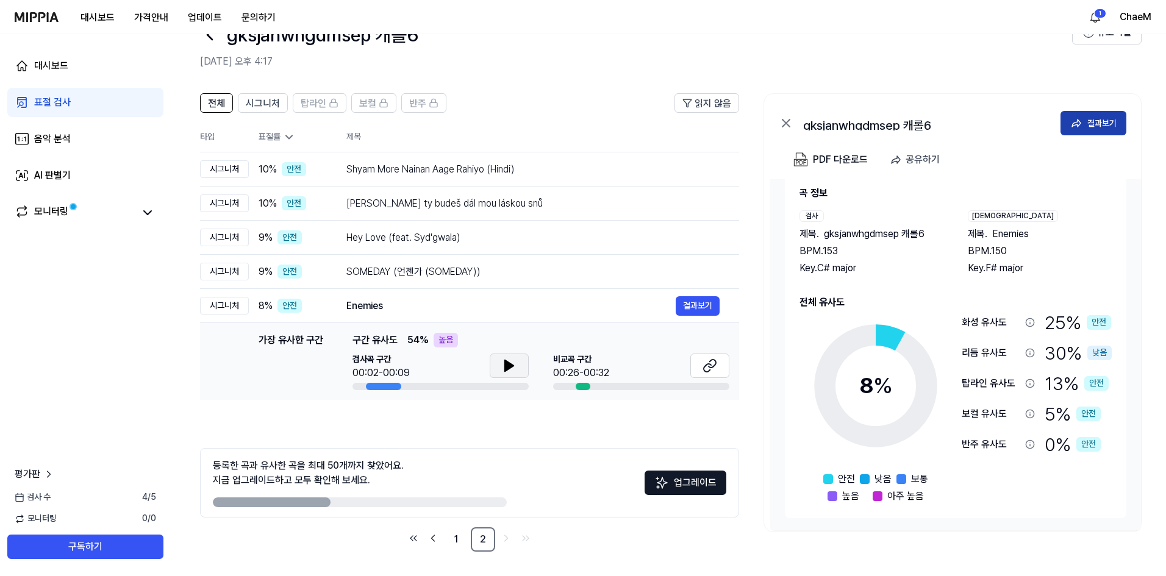
click at [1073, 127] on icon at bounding box center [1076, 123] width 12 height 12
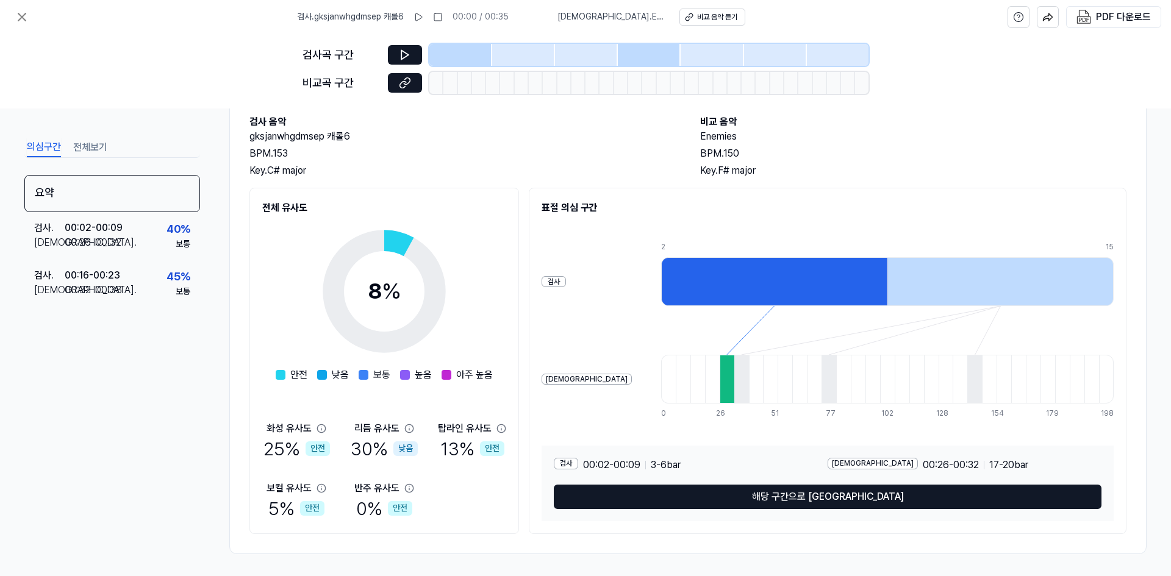
scroll to position [70, 0]
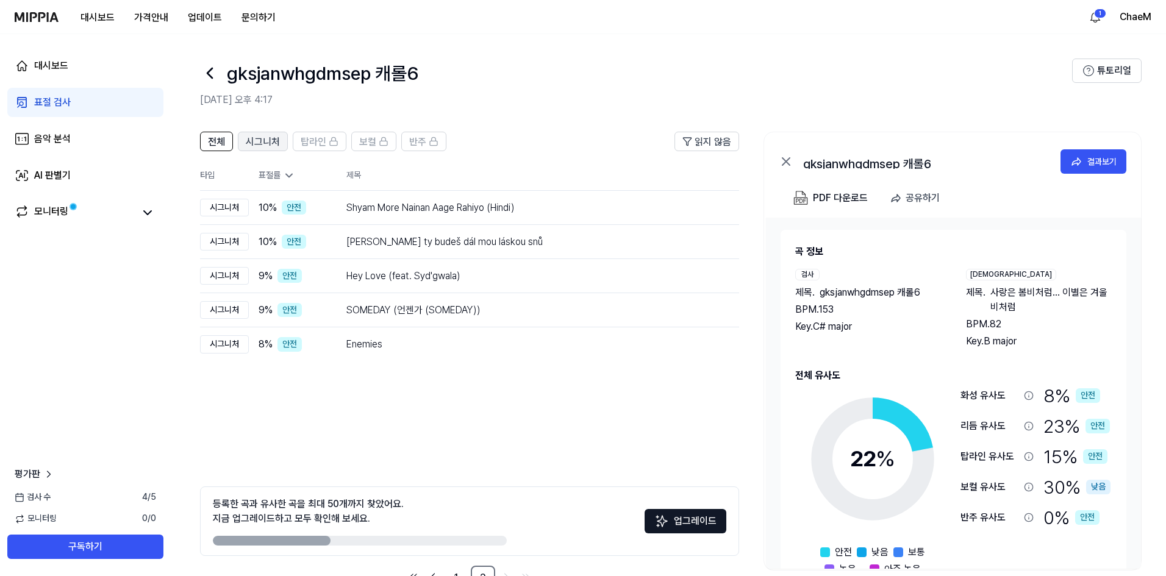
click at [265, 144] on span "시그니처" at bounding box center [263, 142] width 34 height 15
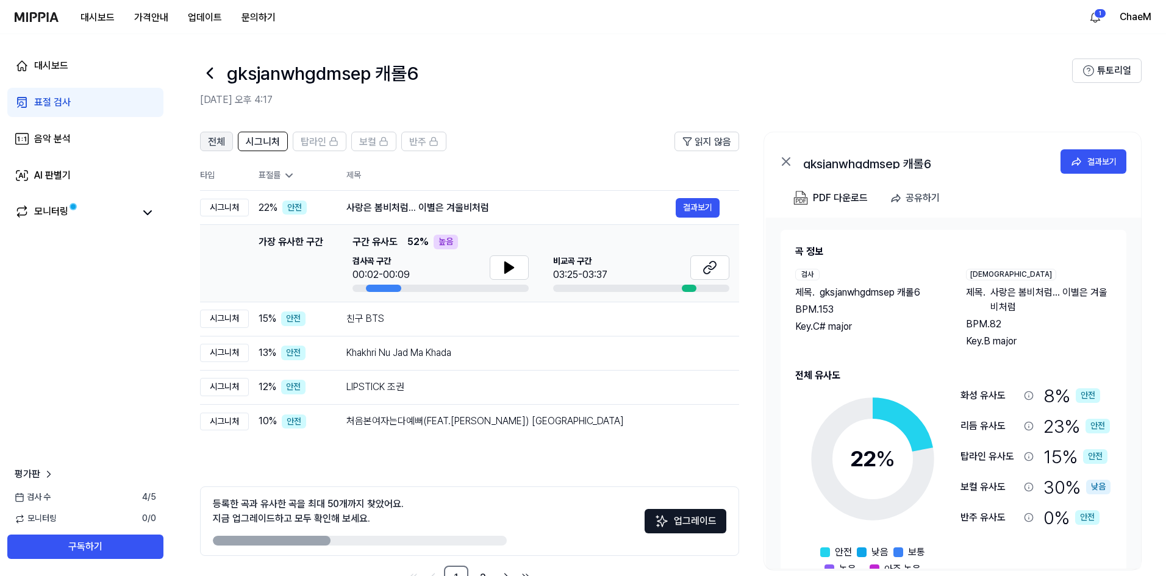
click at [226, 145] on button "전체" at bounding box center [216, 142] width 33 height 20
click at [301, 147] on span "탑라인" at bounding box center [314, 142] width 26 height 15
click at [209, 151] on header "전체 시그니처 탑라인 보컬 반주 읽지 않음" at bounding box center [469, 146] width 539 height 29
click at [146, 214] on icon at bounding box center [147, 213] width 15 height 15
click at [50, 213] on div "모니터링" at bounding box center [51, 212] width 34 height 17
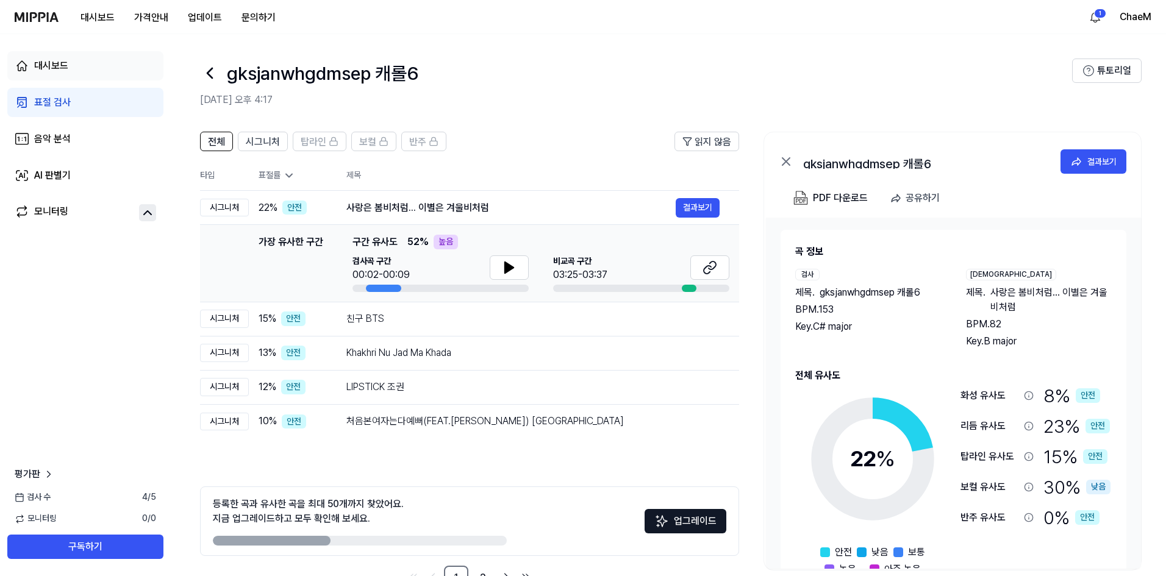
click at [133, 74] on link "대시보드" at bounding box center [85, 65] width 156 height 29
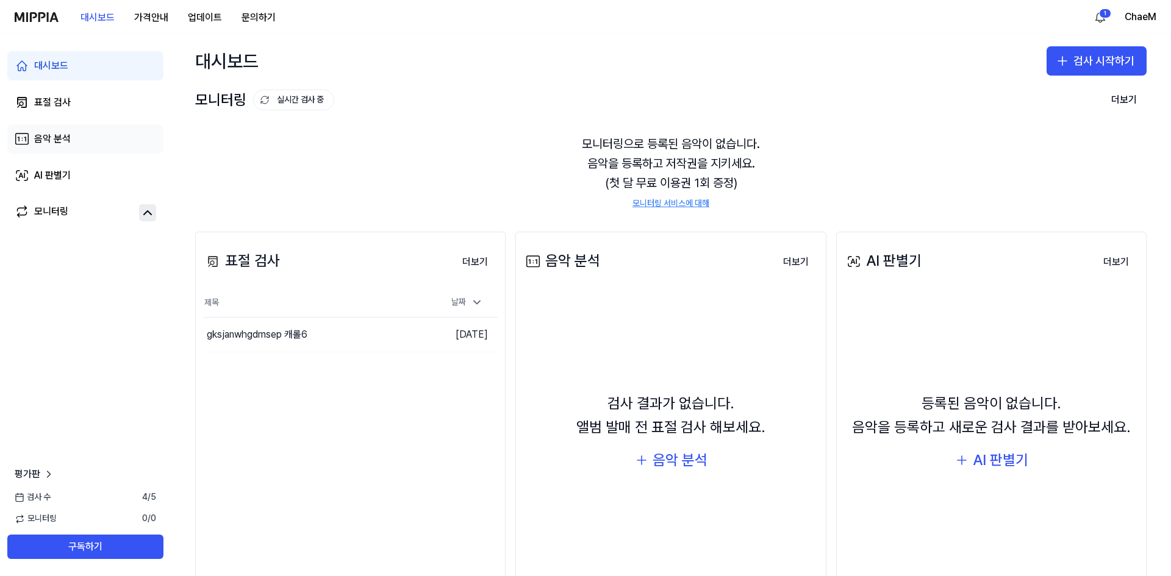
click at [136, 131] on link "음악 분석" at bounding box center [85, 138] width 156 height 29
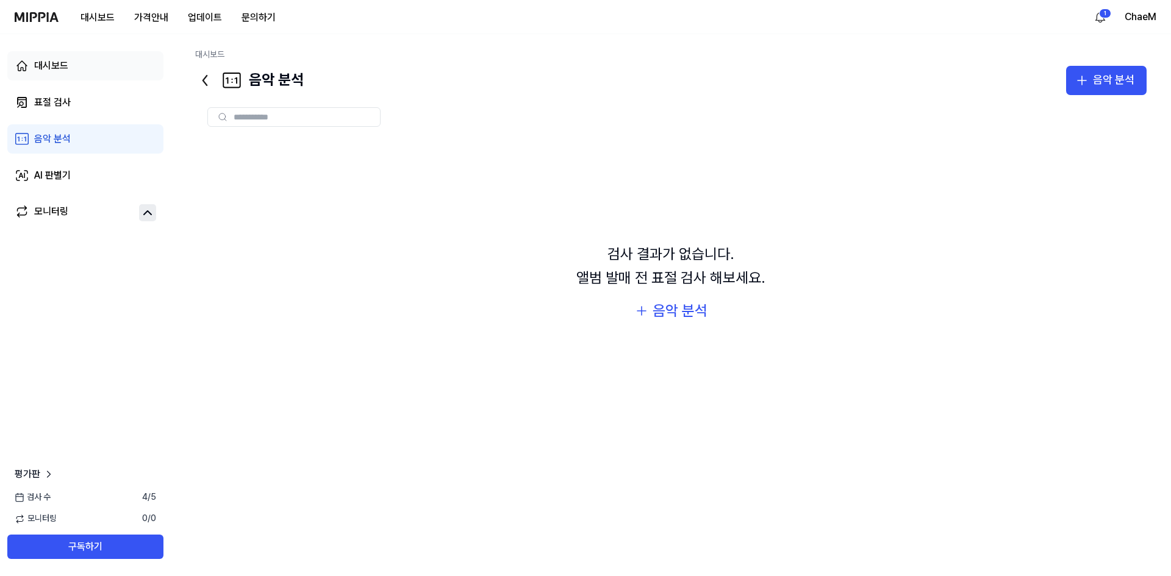
click at [130, 80] on link "대시보드" at bounding box center [85, 65] width 156 height 29
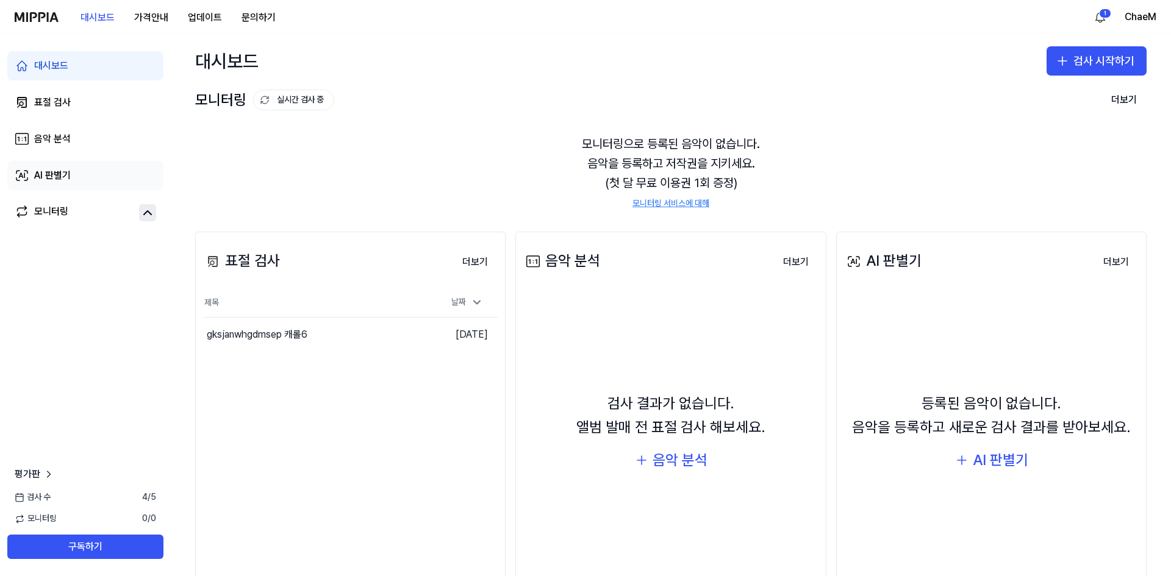
click at [123, 179] on link "AI 판별기" at bounding box center [85, 175] width 156 height 29
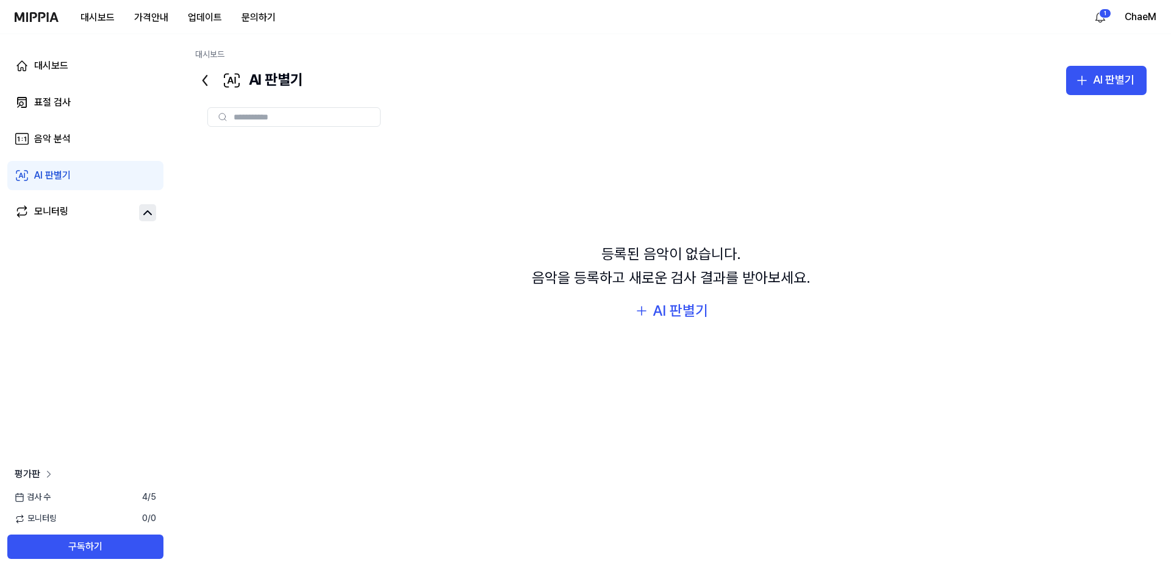
click at [48, 479] on icon at bounding box center [49, 474] width 12 height 12
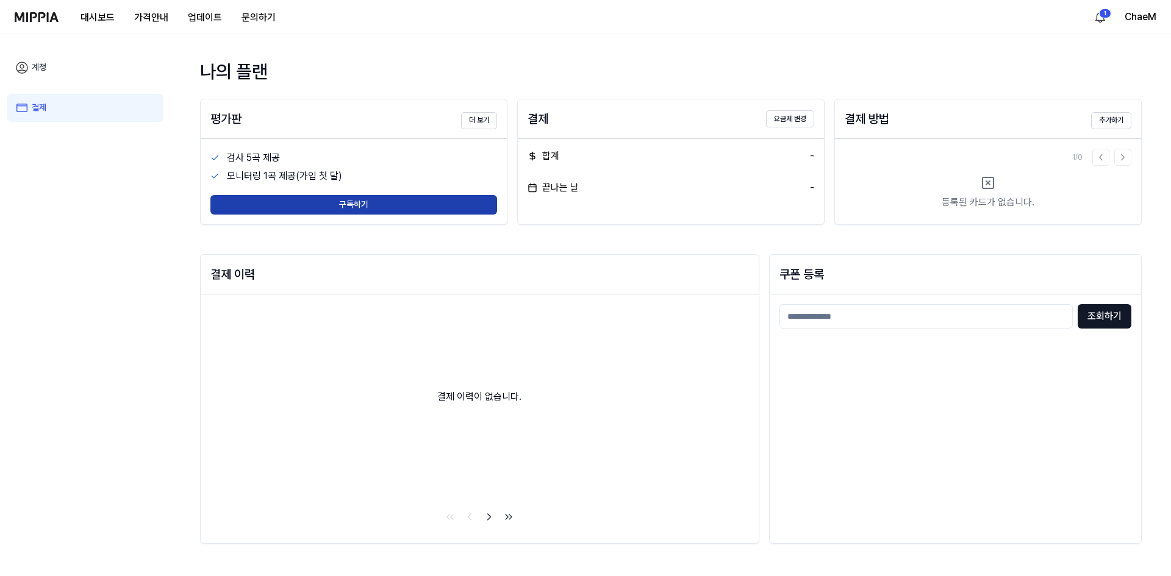
click at [267, 201] on button "구독하기" at bounding box center [353, 205] width 287 height 20
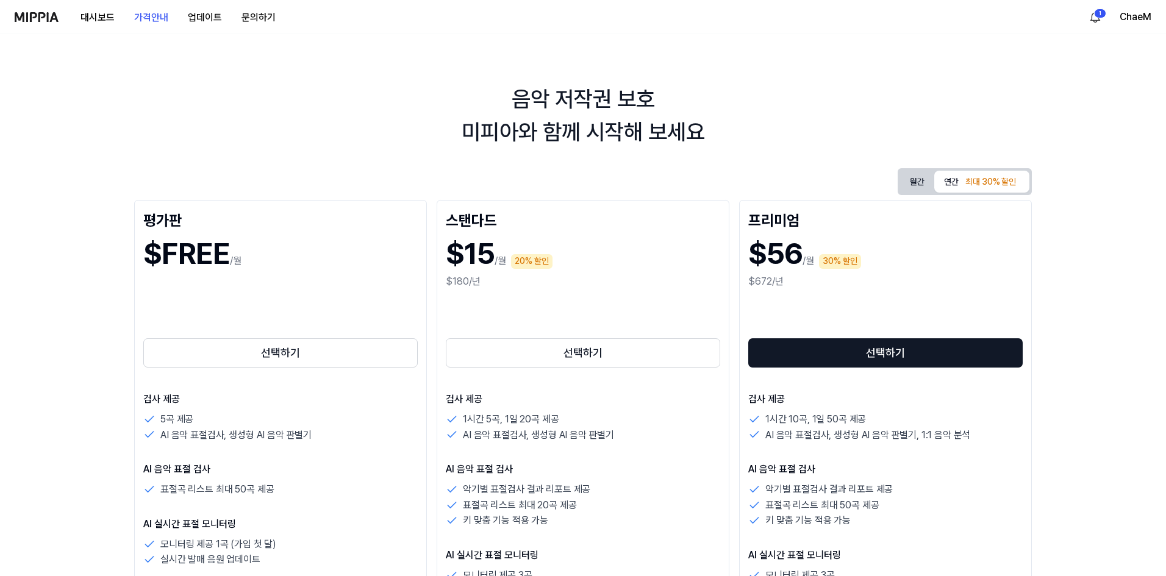
scroll to position [61, 0]
